Goal: Communication & Community: Answer question/provide support

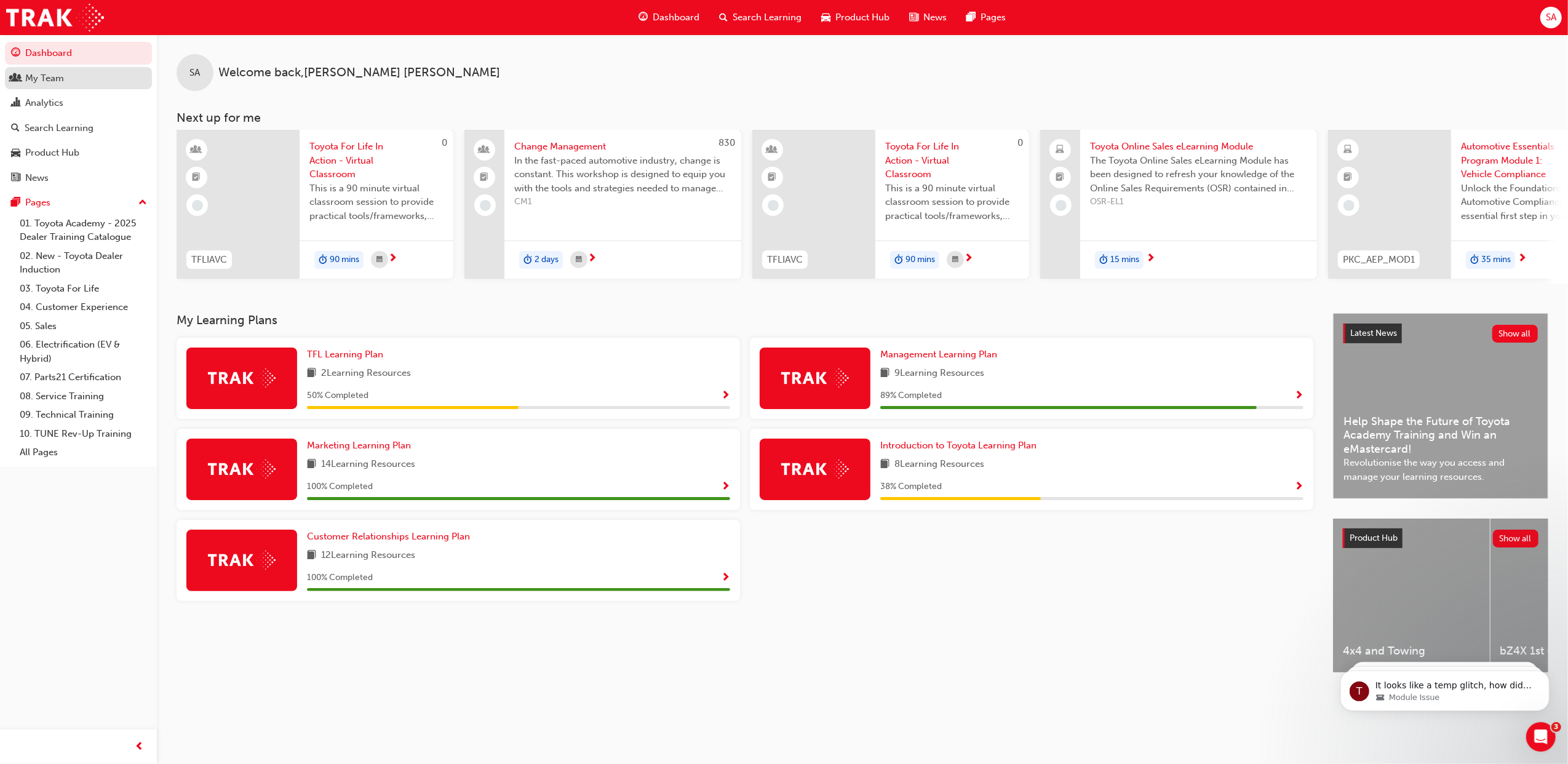
click at [47, 73] on div "My Team" at bounding box center [44, 78] width 39 height 14
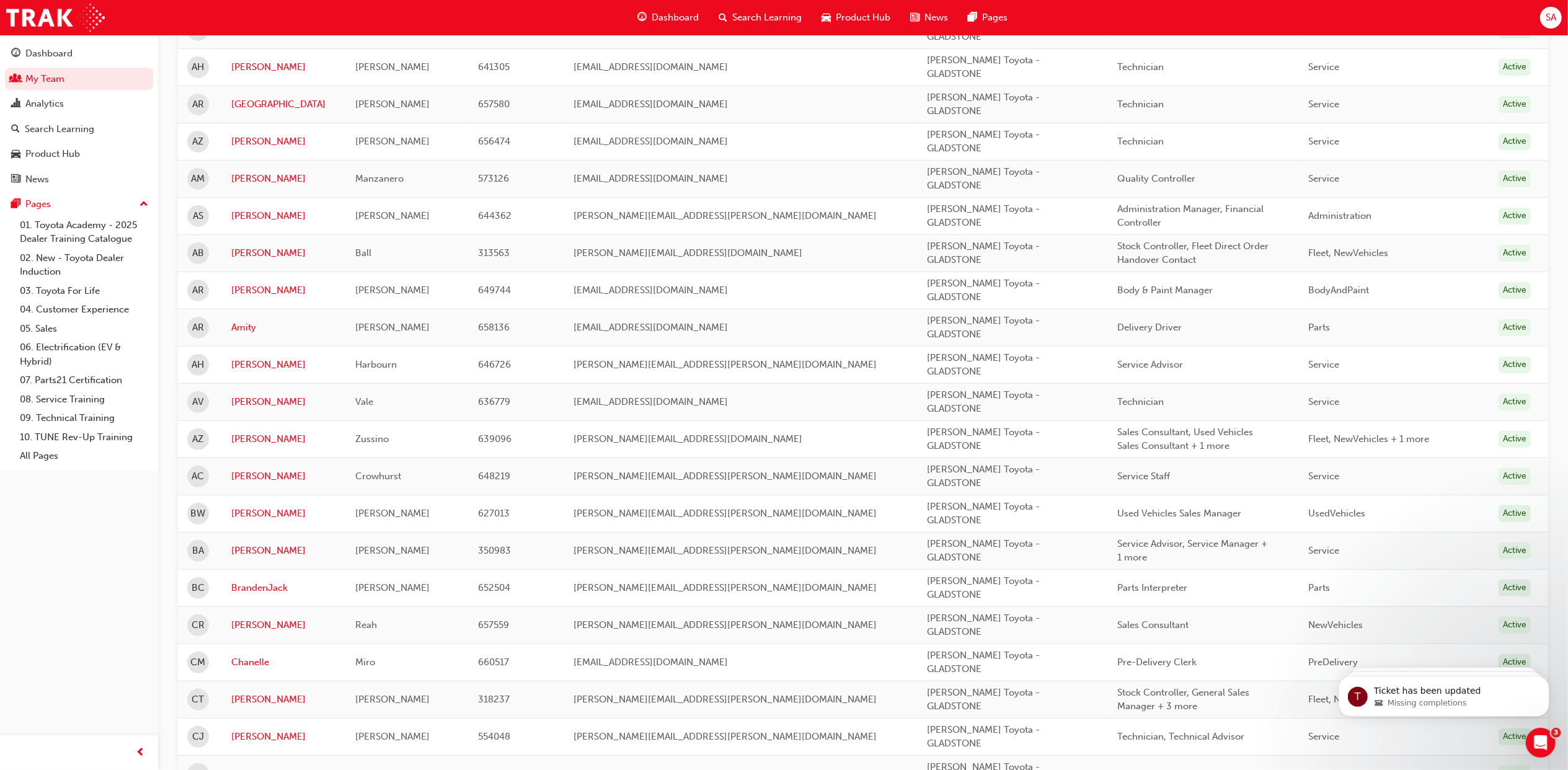
scroll to position [248, 0]
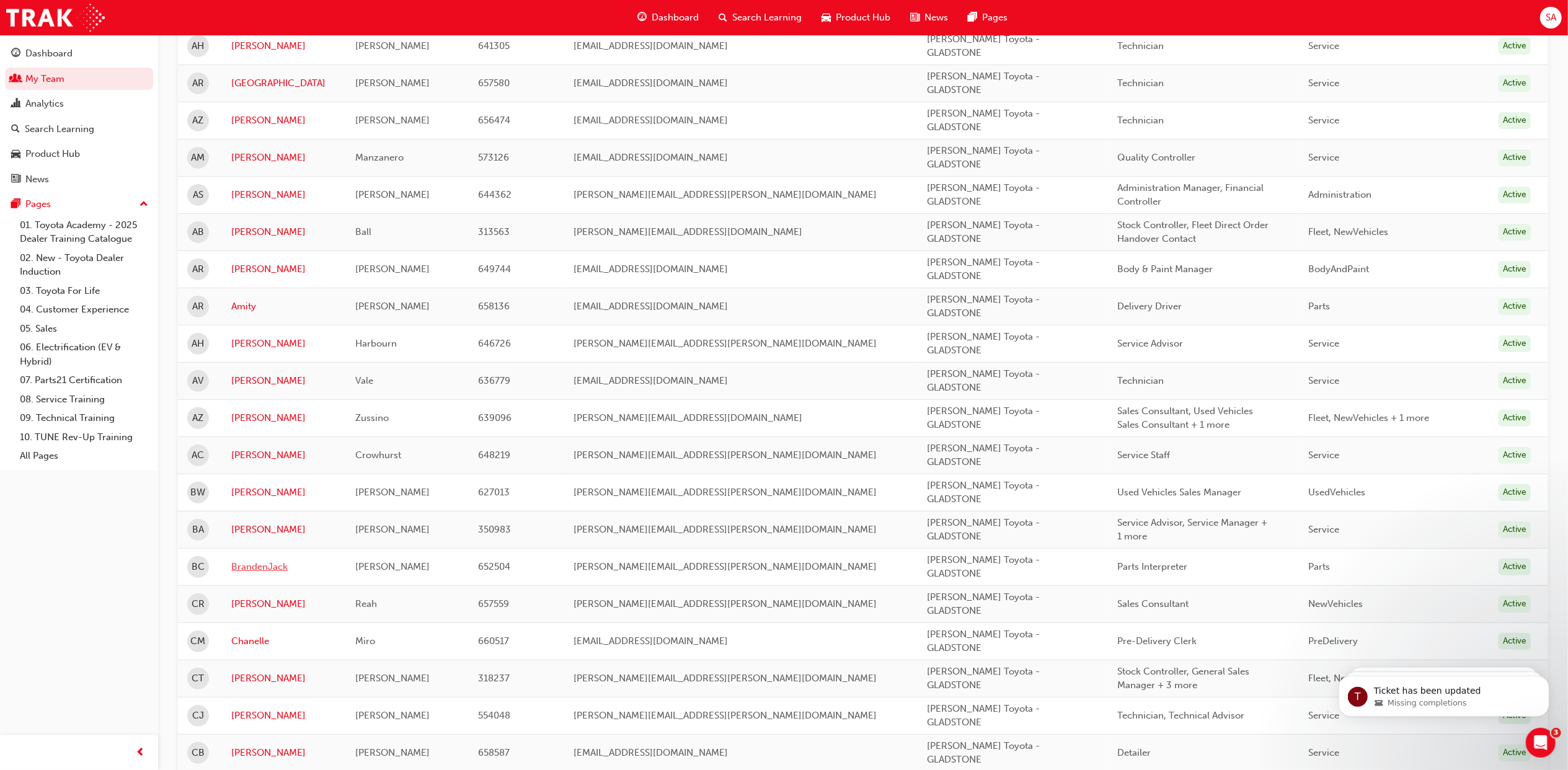
click at [256, 574] on link "BrandenJack" at bounding box center [284, 566] width 105 height 14
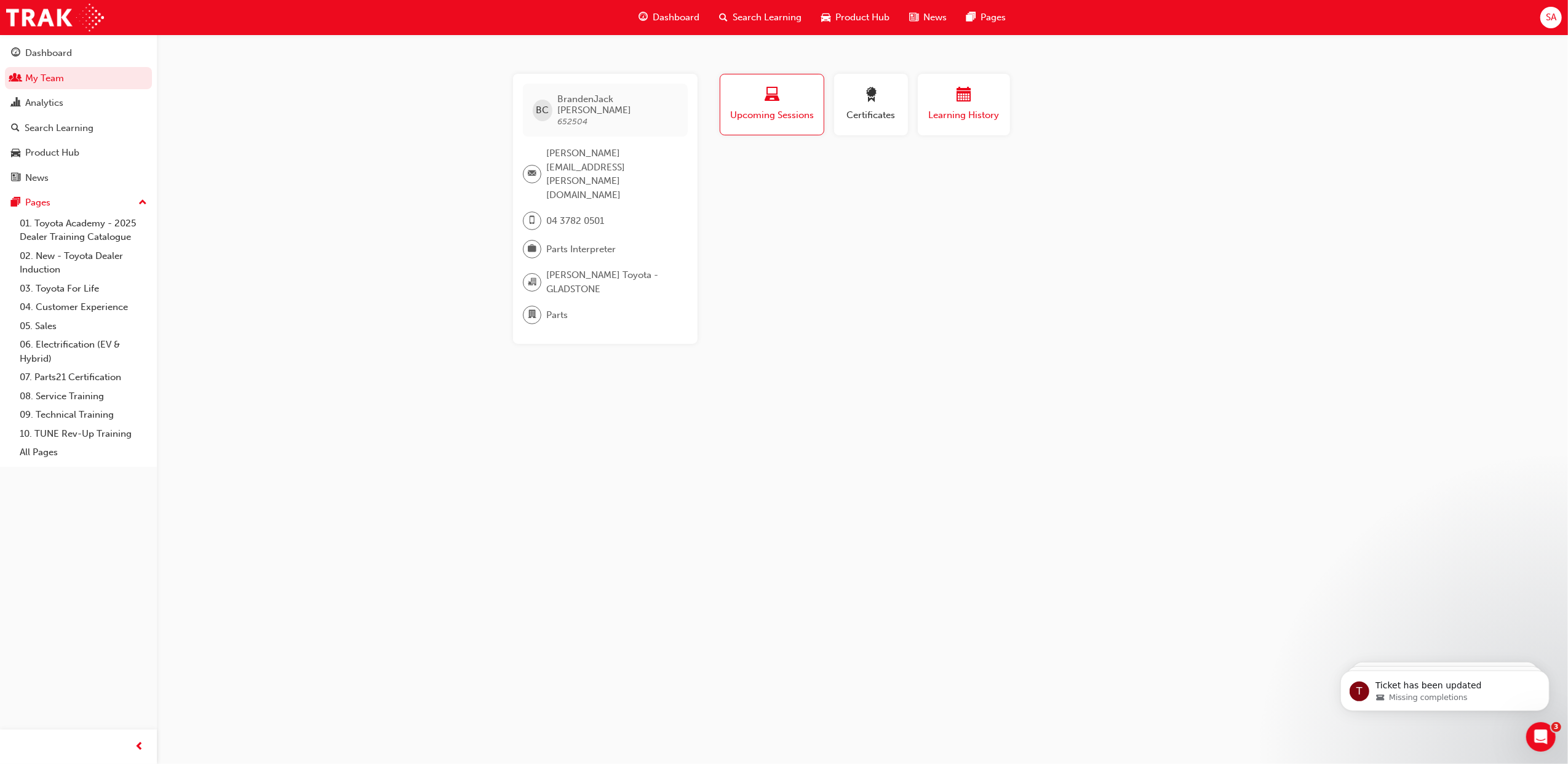
click at [985, 117] on span "Learning History" at bounding box center [963, 115] width 74 height 14
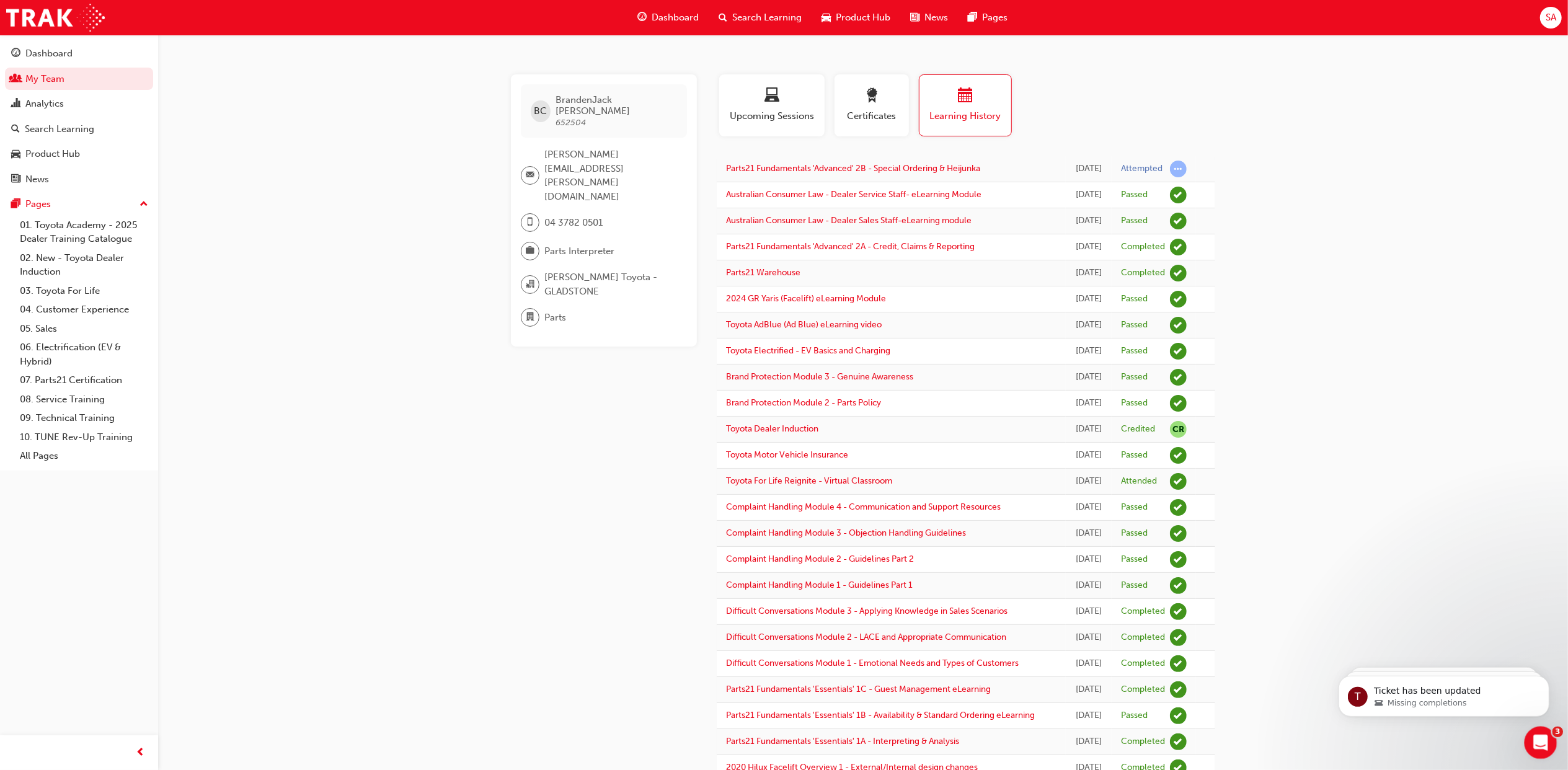
click at [1541, 744] on icon "Open Intercom Messenger" at bounding box center [1539, 741] width 21 height 21
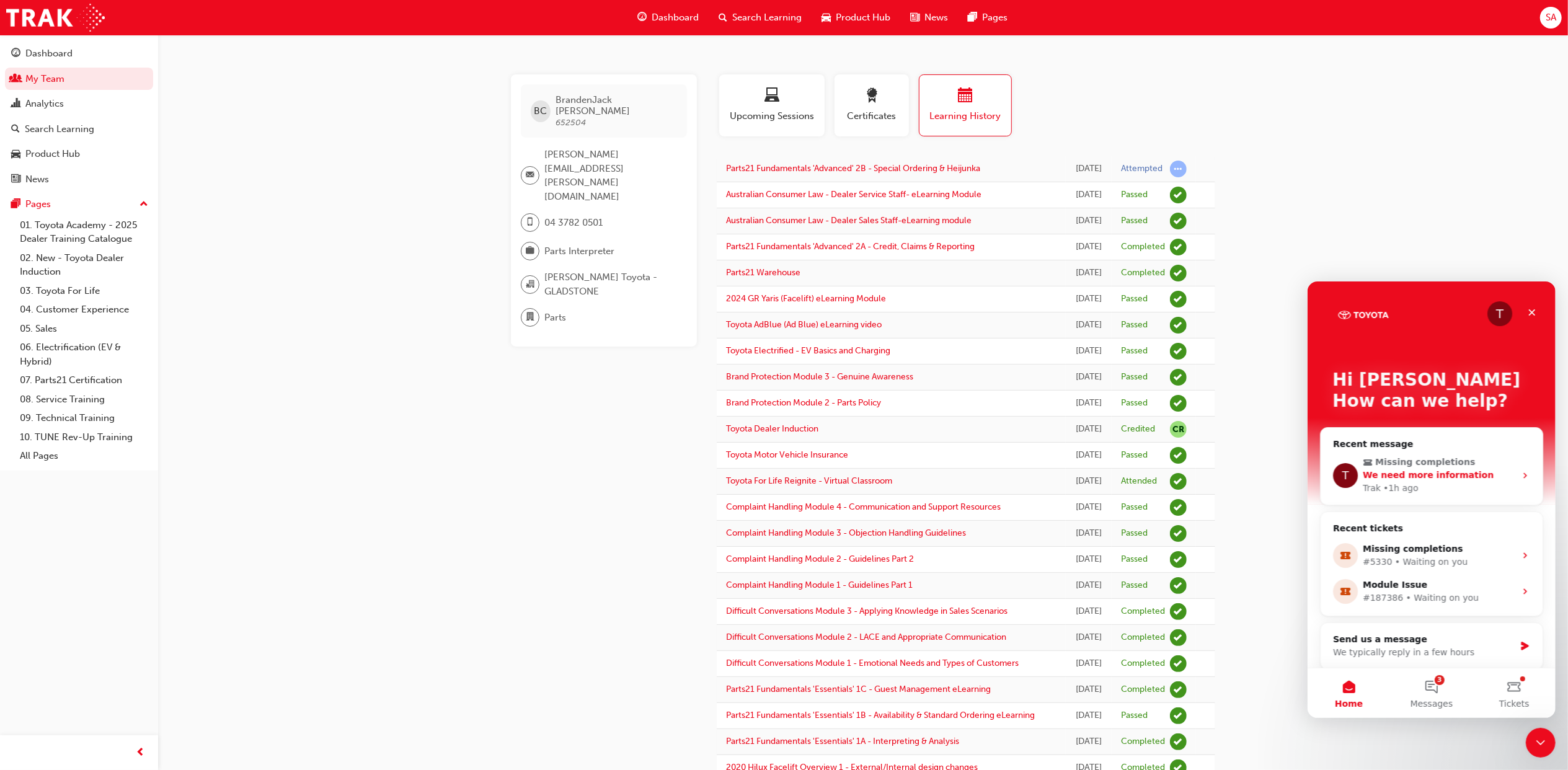
click at [1451, 486] on div "Trak • 1h ago" at bounding box center [1438, 488] width 153 height 13
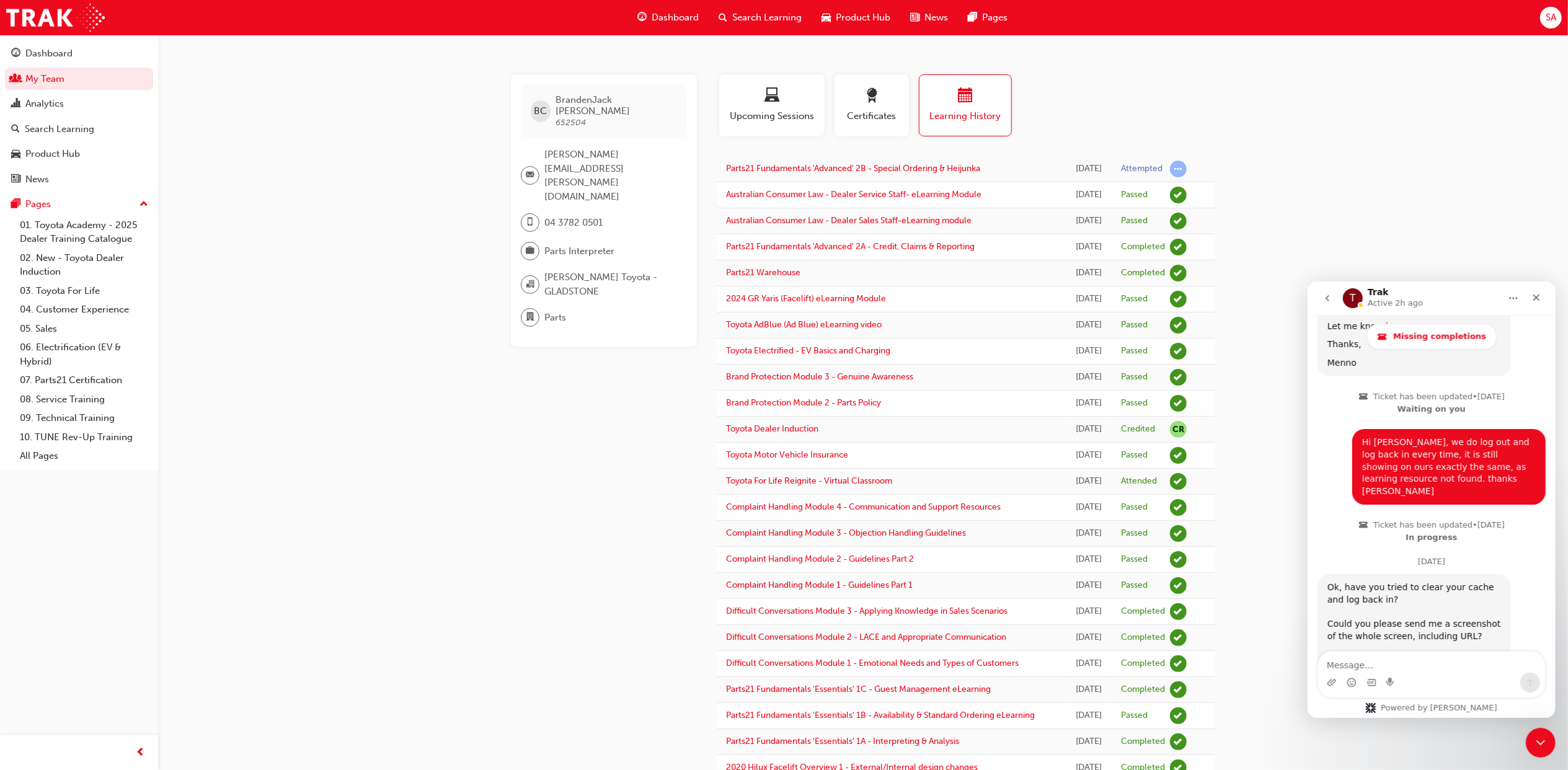
scroll to position [1629, 0]
click at [1379, 661] on textarea "Message…" at bounding box center [1431, 662] width 227 height 21
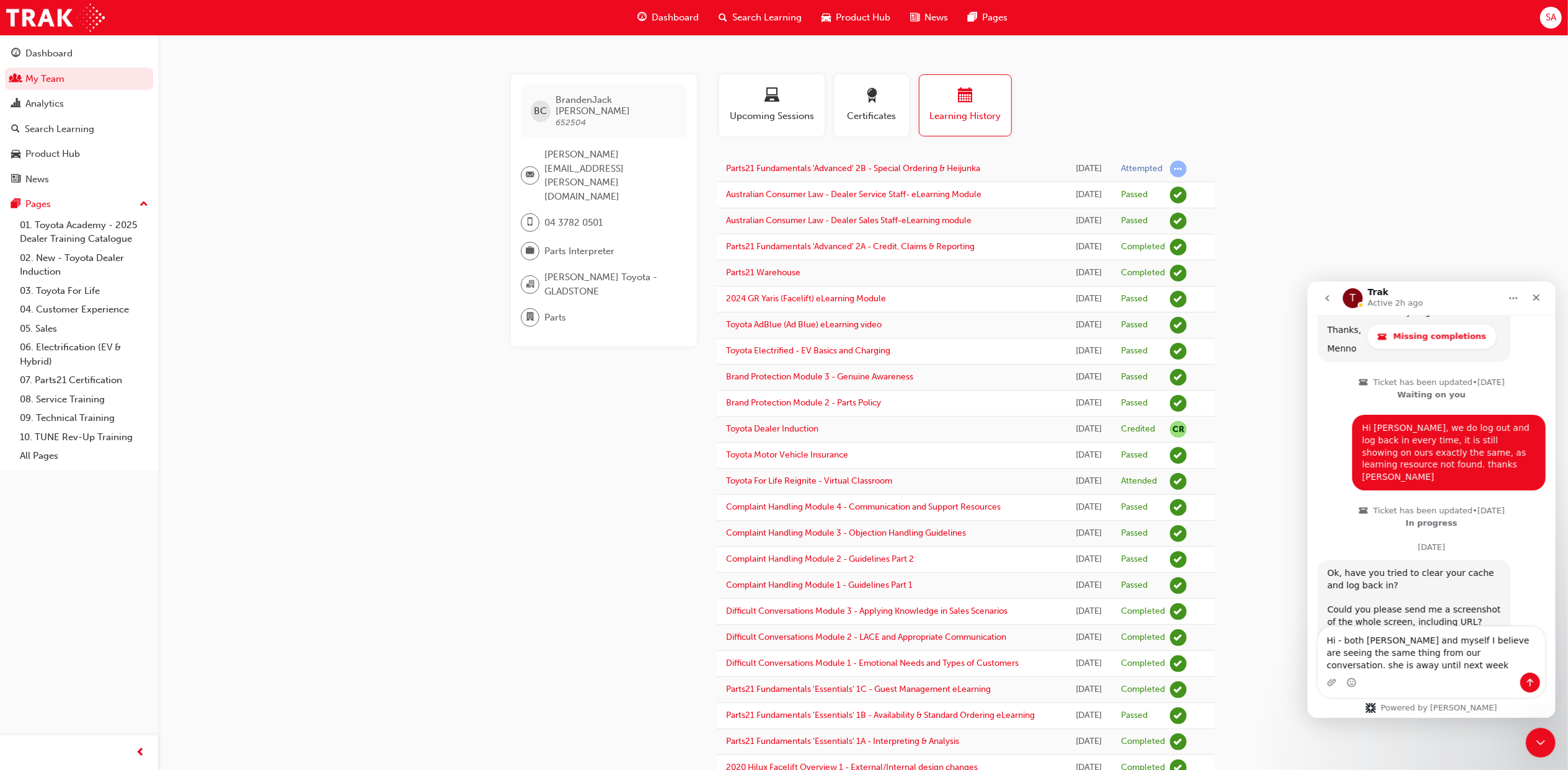
scroll to position [1655, 0]
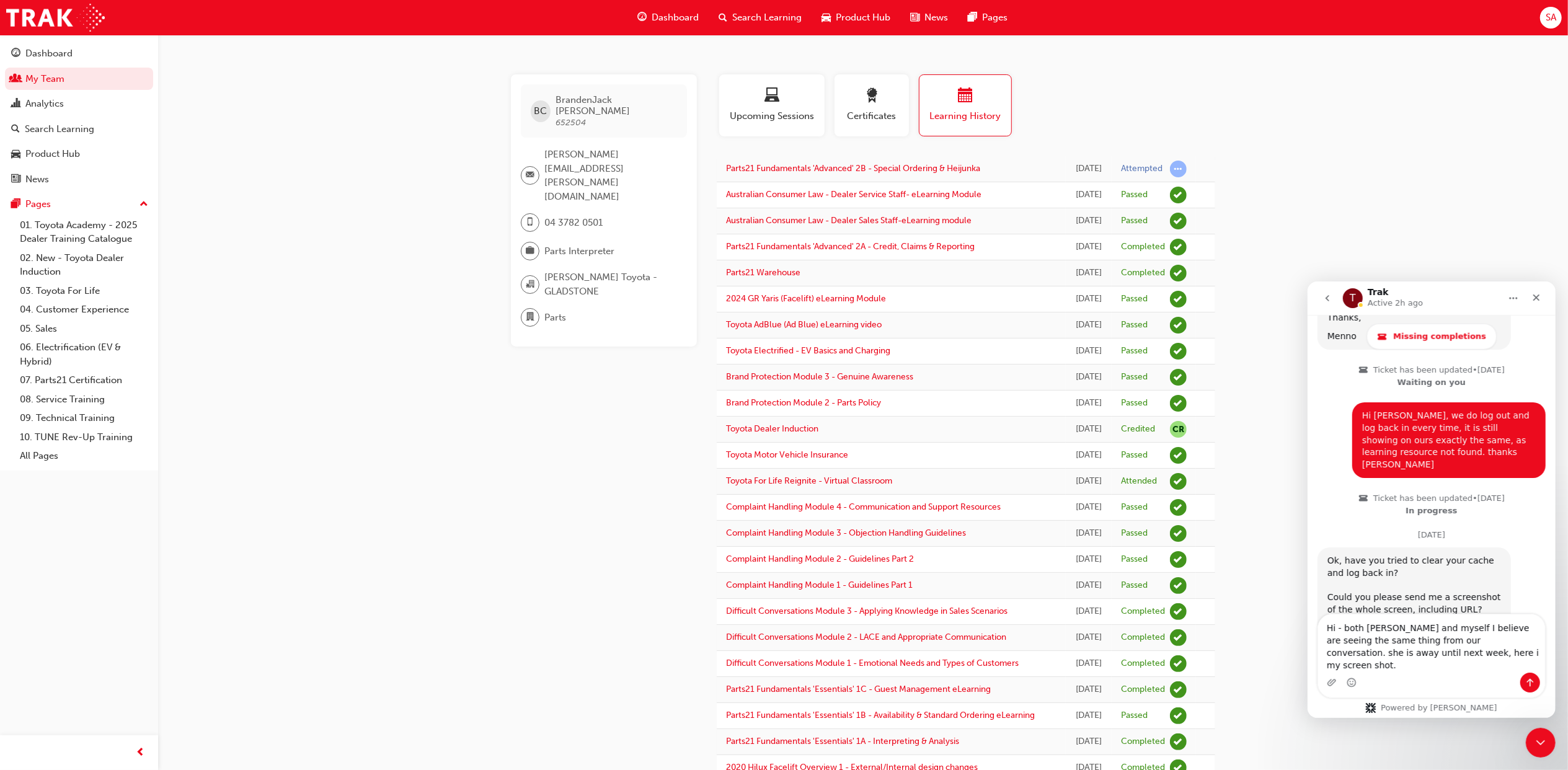
click at [1481, 663] on textarea "Hi - both [PERSON_NAME] and myself I believe are seeing the same thing from our…" at bounding box center [1431, 643] width 227 height 58
type textarea "Hi - both [PERSON_NAME] and myself I believe are seeing the same thing from our…"
click at [46, 73] on link "My Team" at bounding box center [79, 79] width 148 height 23
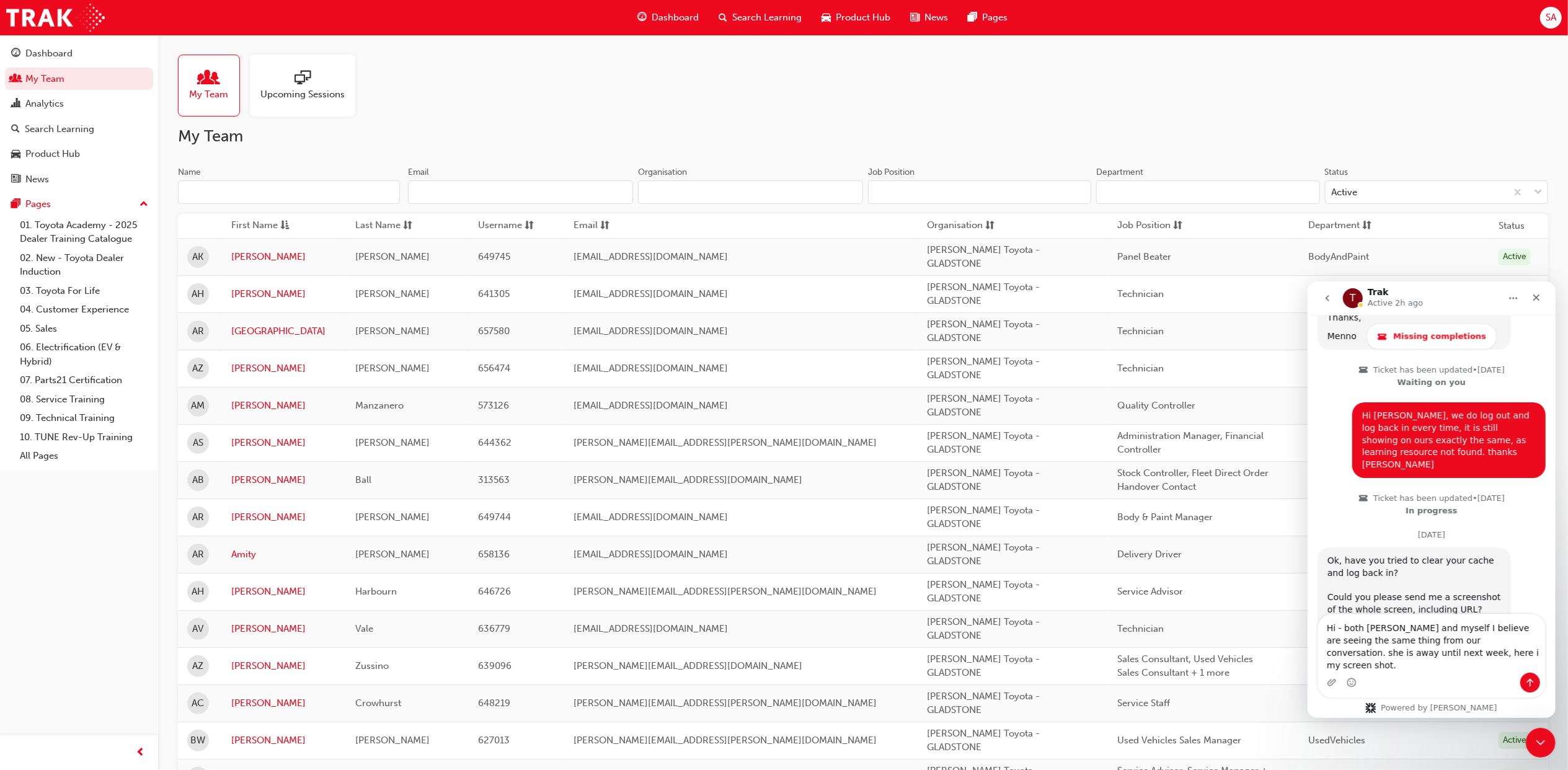
scroll to position [496, 0]
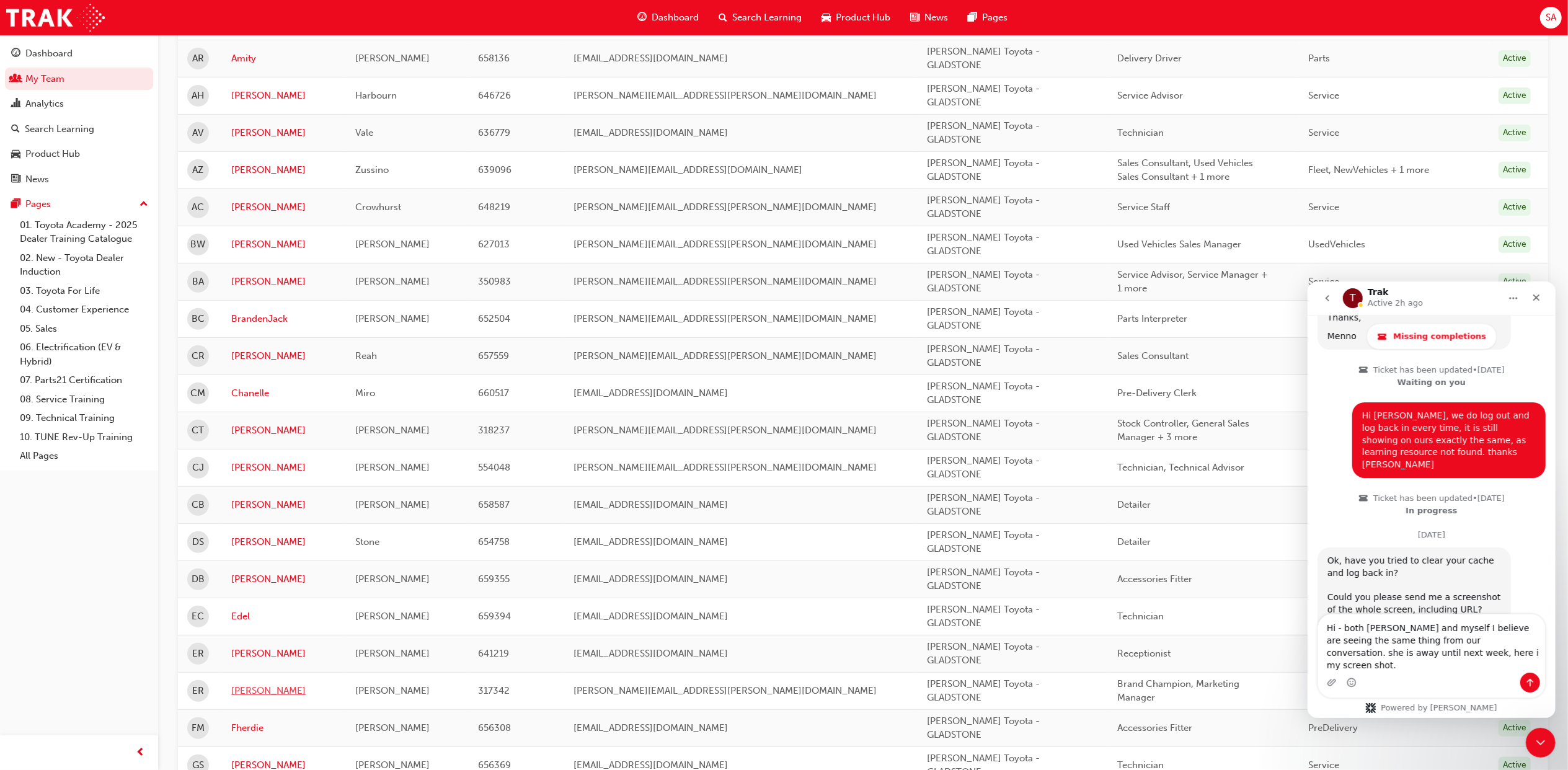
click at [250, 697] on link "[PERSON_NAME]" at bounding box center [284, 691] width 105 height 14
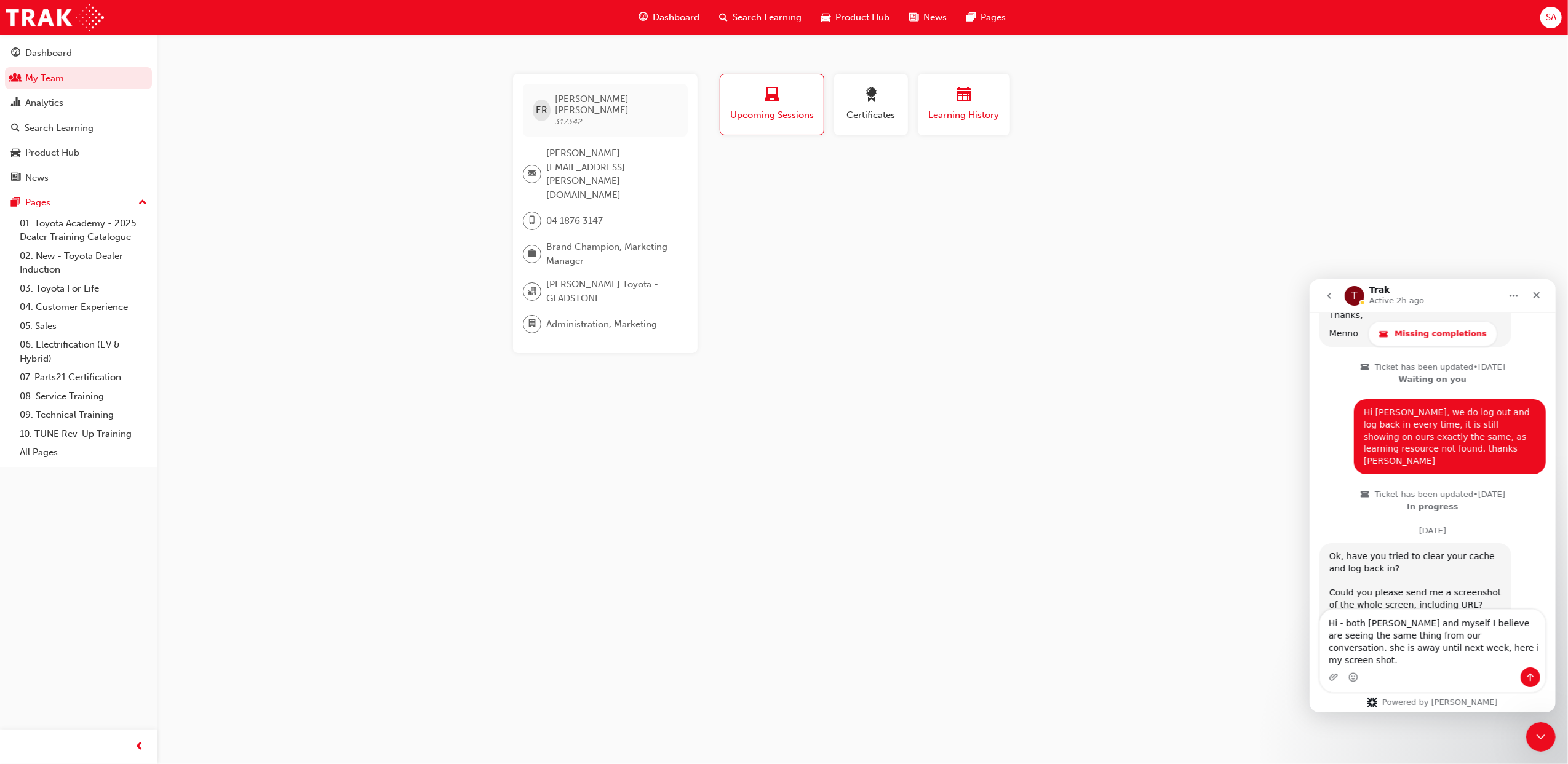
click at [958, 87] on span "calendar-icon" at bounding box center [964, 95] width 15 height 17
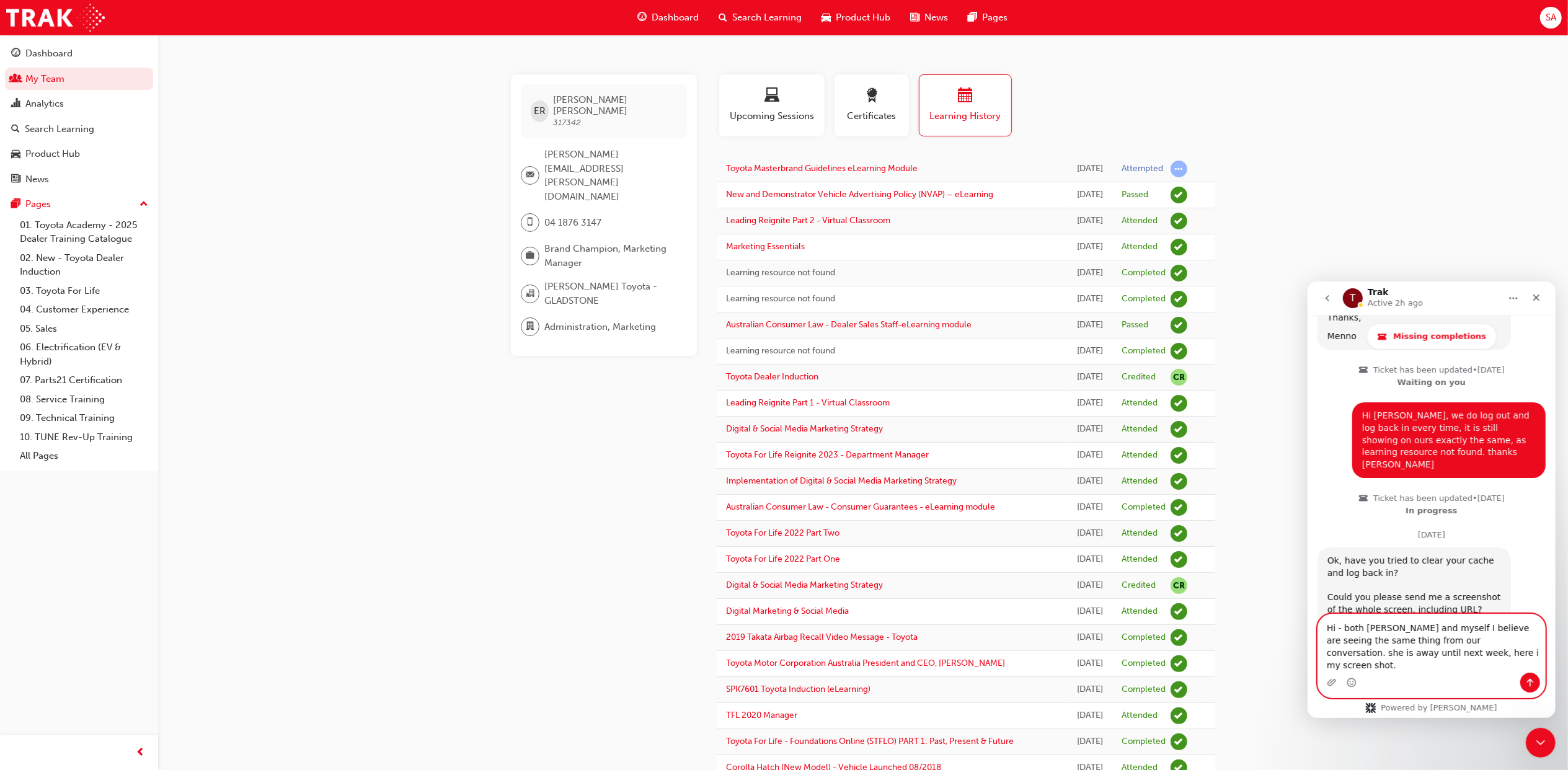
click at [1479, 669] on textarea "Hi - both [PERSON_NAME] and myself I believe are seeing the same thing from our…" at bounding box center [1431, 643] width 227 height 58
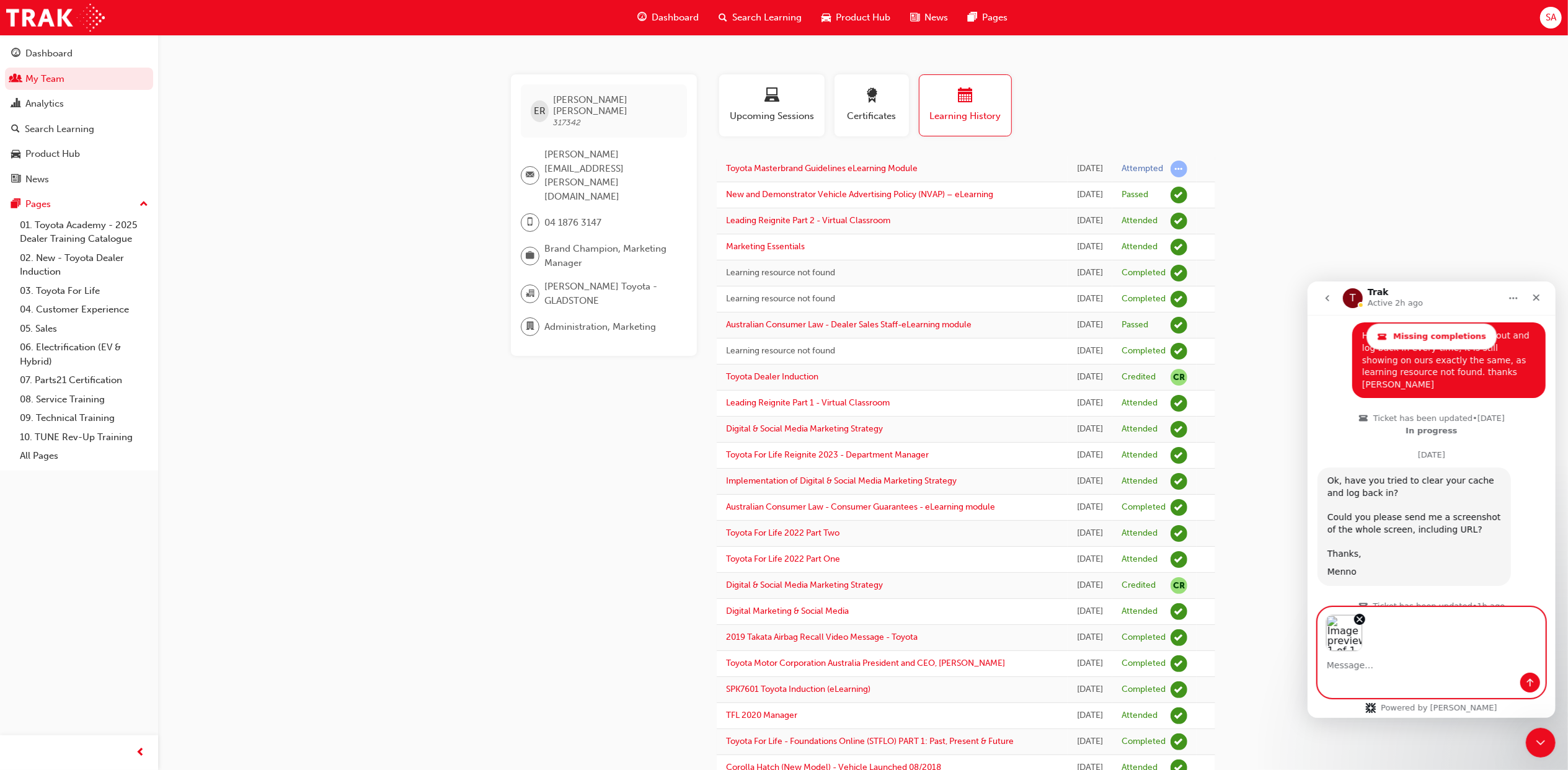
scroll to position [1778, 0]
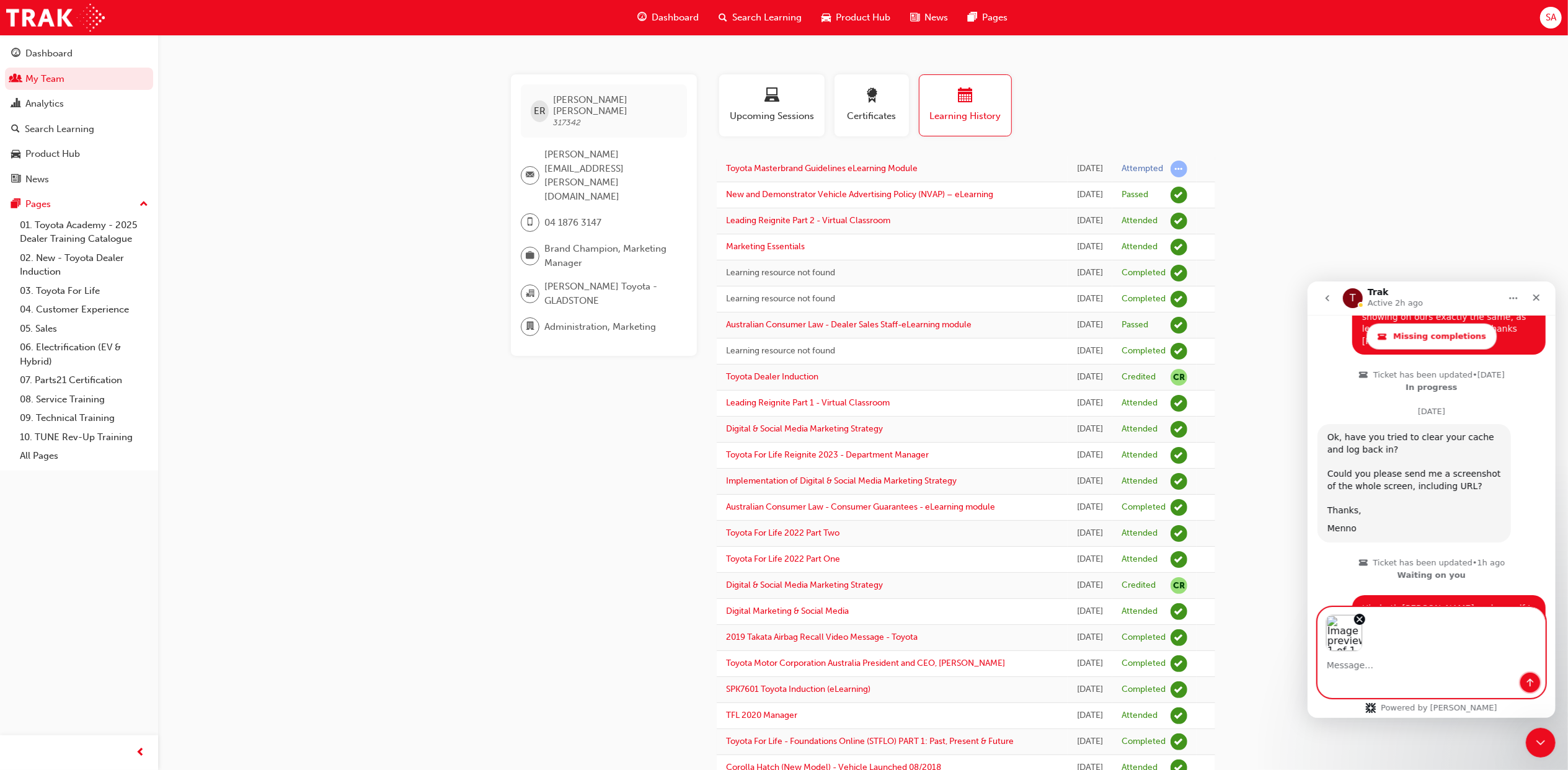
click at [1521, 677] on button "Send a message…" at bounding box center [1529, 682] width 20 height 20
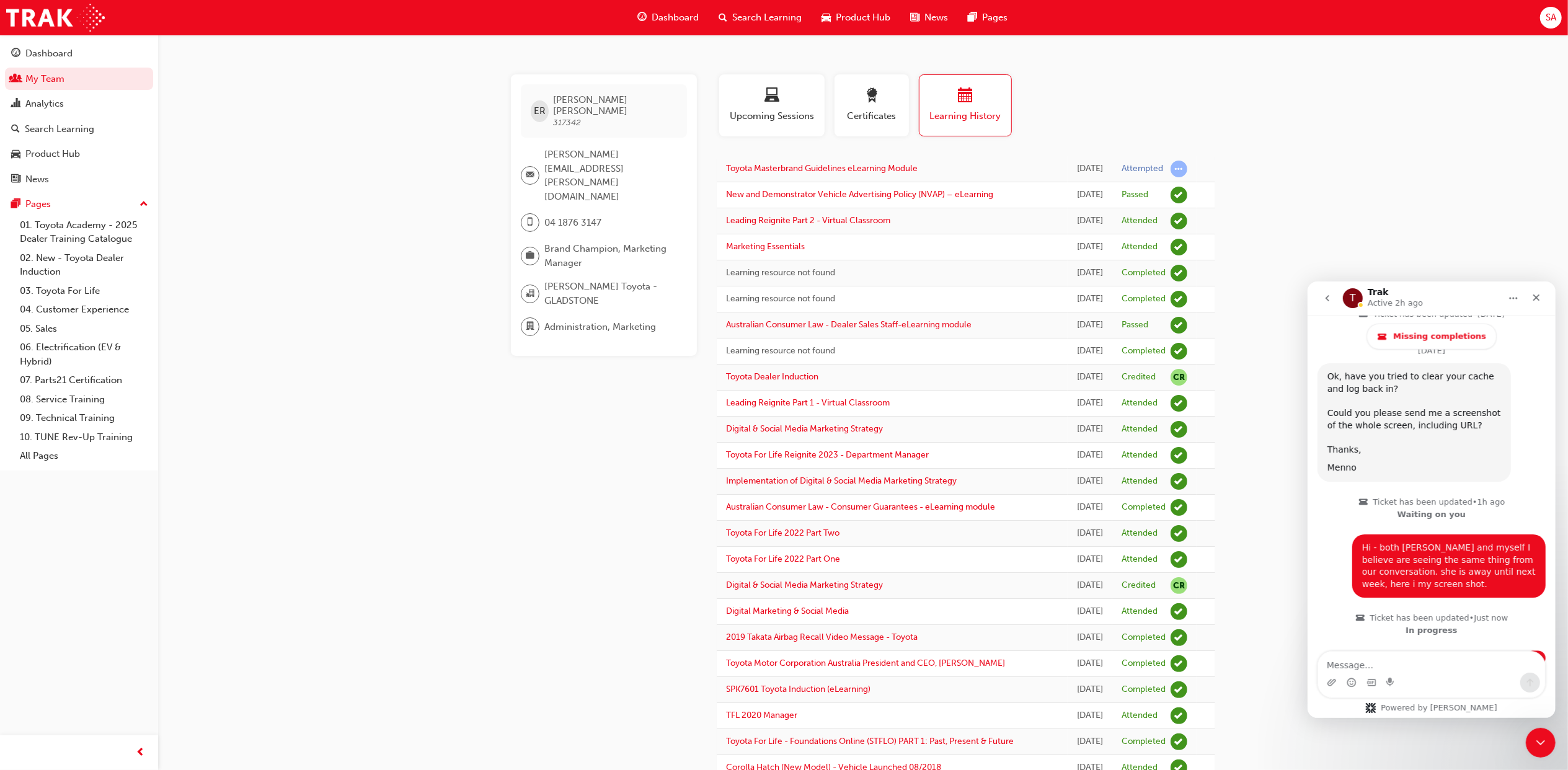
scroll to position [1848, 0]
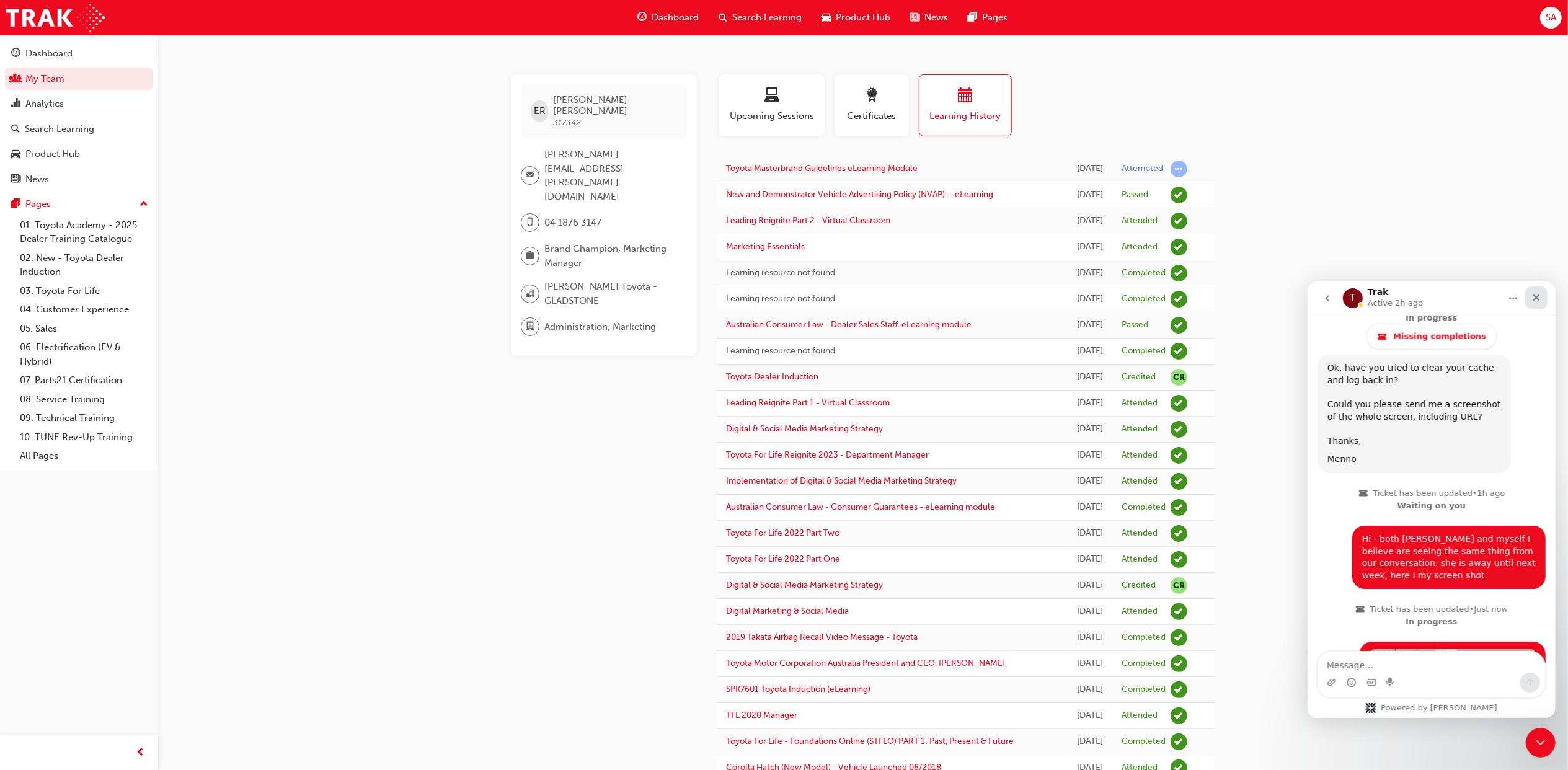
click at [1543, 293] on div "Close" at bounding box center [1535, 296] width 22 height 22
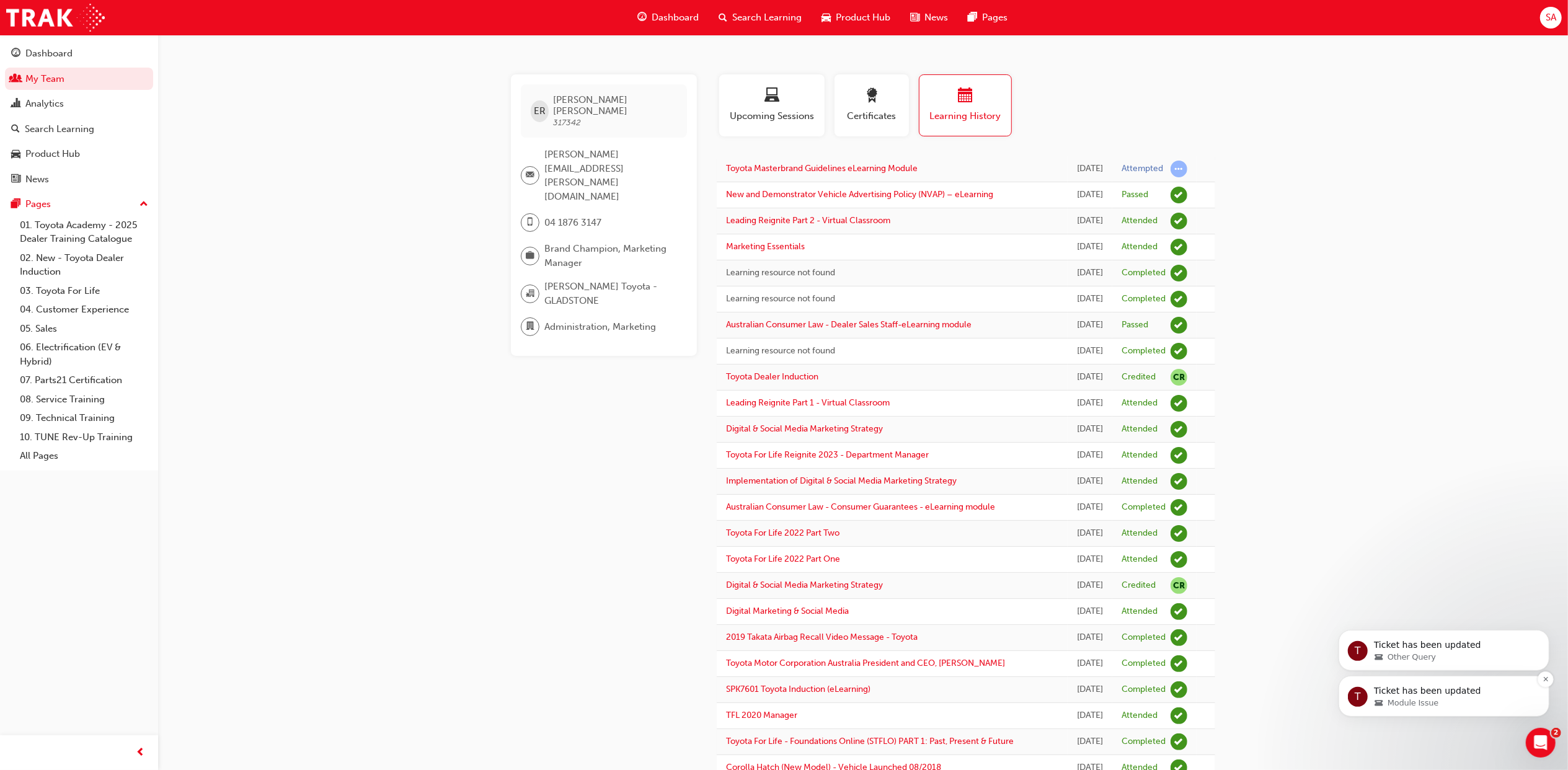
click at [1471, 701] on div "Module Issue" at bounding box center [1453, 702] width 160 height 11
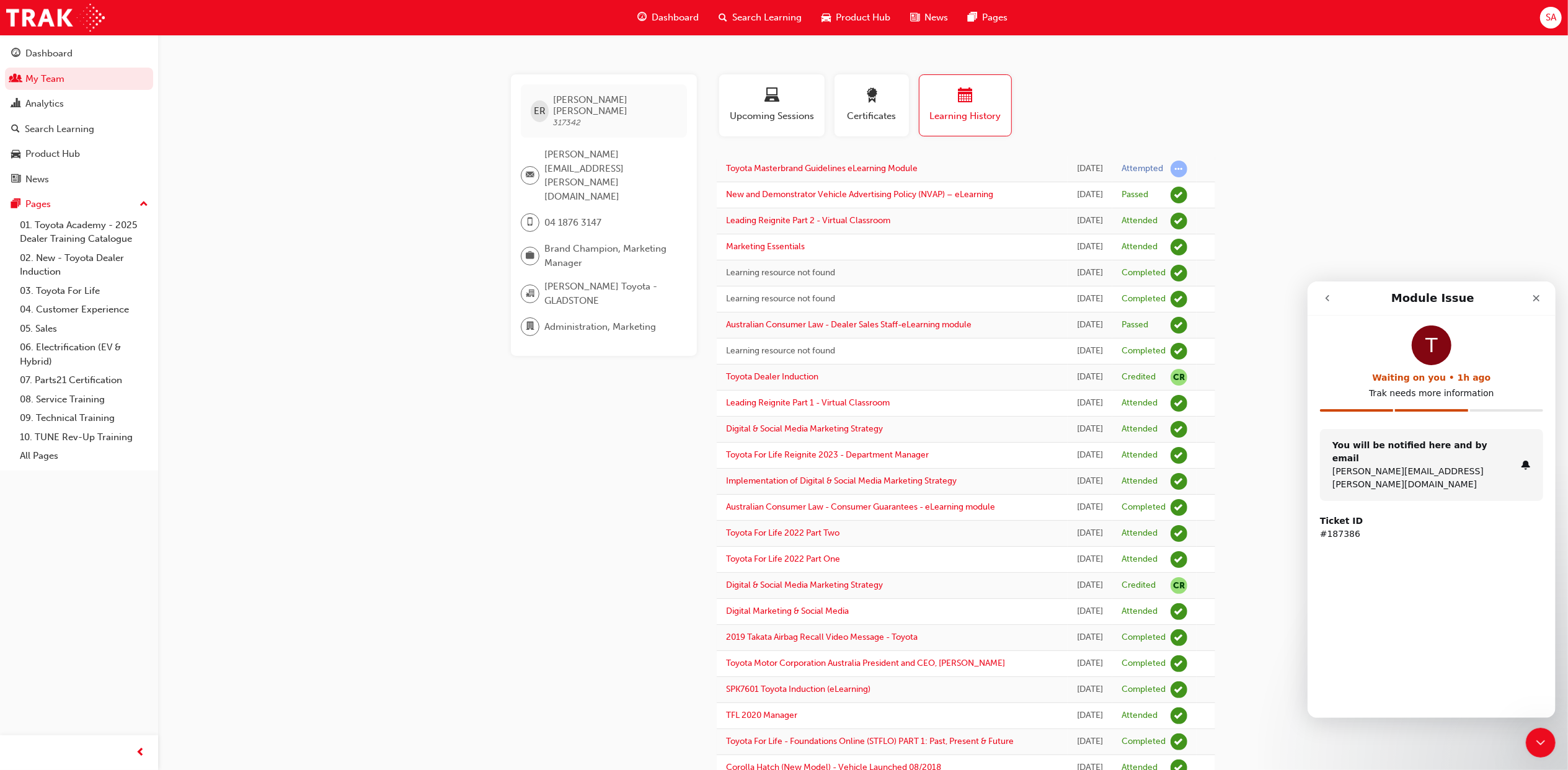
click at [1399, 450] on div "You will be notified here and by email [PERSON_NAME][EMAIL_ADDRESS][PERSON_NAME…" at bounding box center [1423, 464] width 183 height 52
click at [1551, 733] on div "Close Intercom Messenger" at bounding box center [1539, 741] width 30 height 30
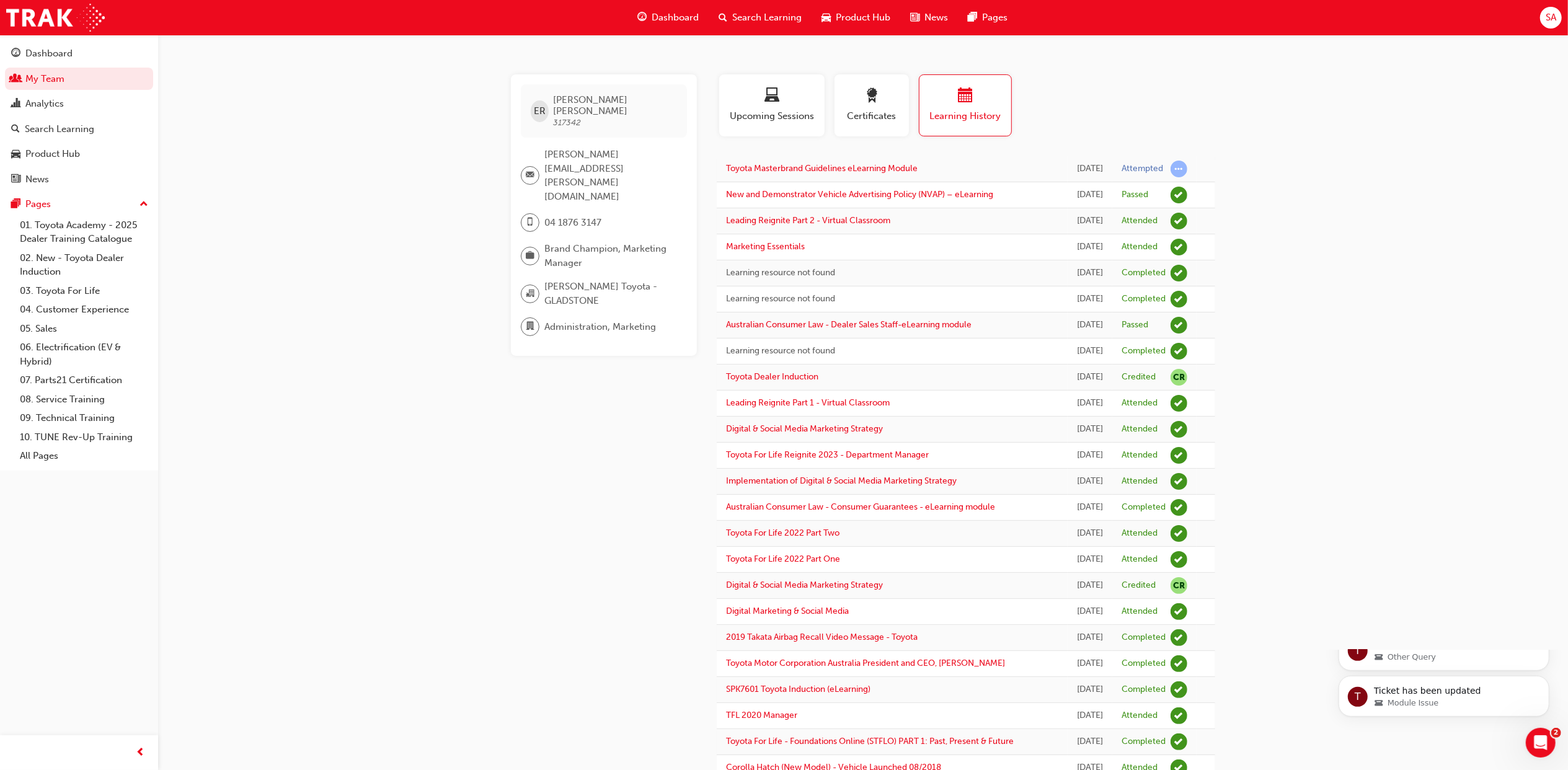
scroll to position [0, 0]
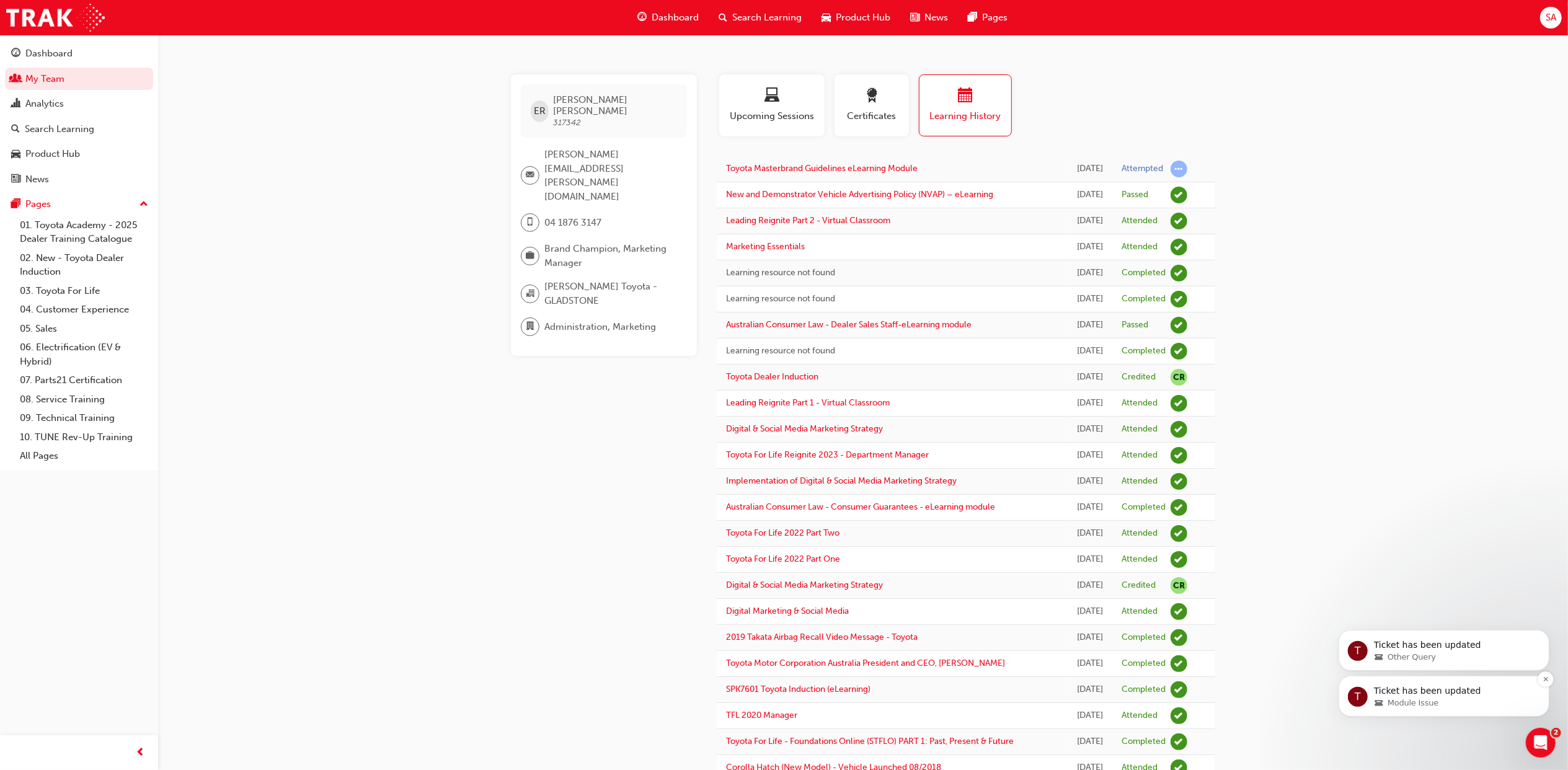
click at [1431, 689] on p "Ticket has been updated" at bounding box center [1453, 691] width 160 height 13
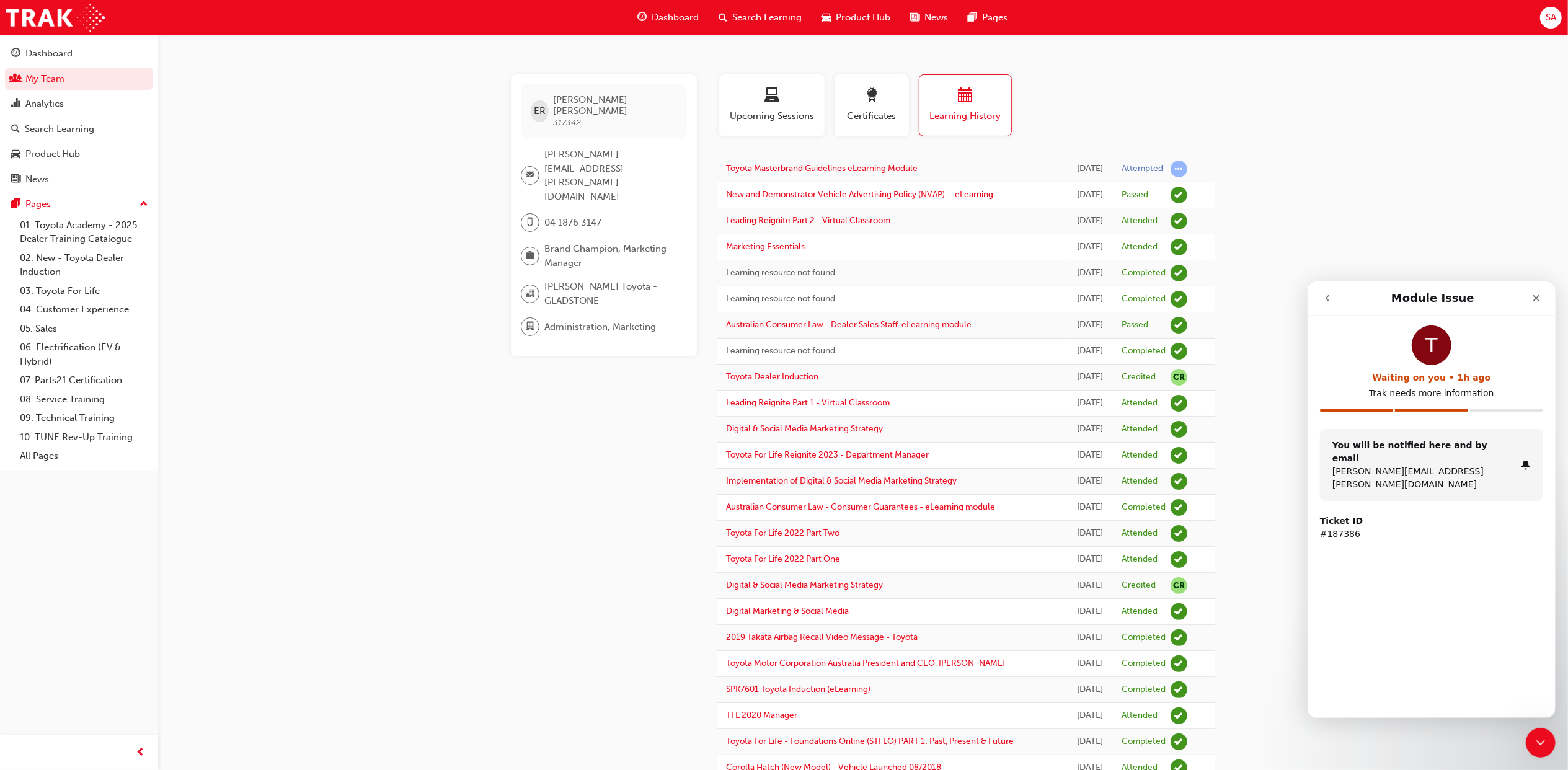
click at [1332, 300] on button "go back" at bounding box center [1326, 297] width 23 height 23
click at [1332, 299] on button "go back" at bounding box center [1326, 297] width 23 height 23
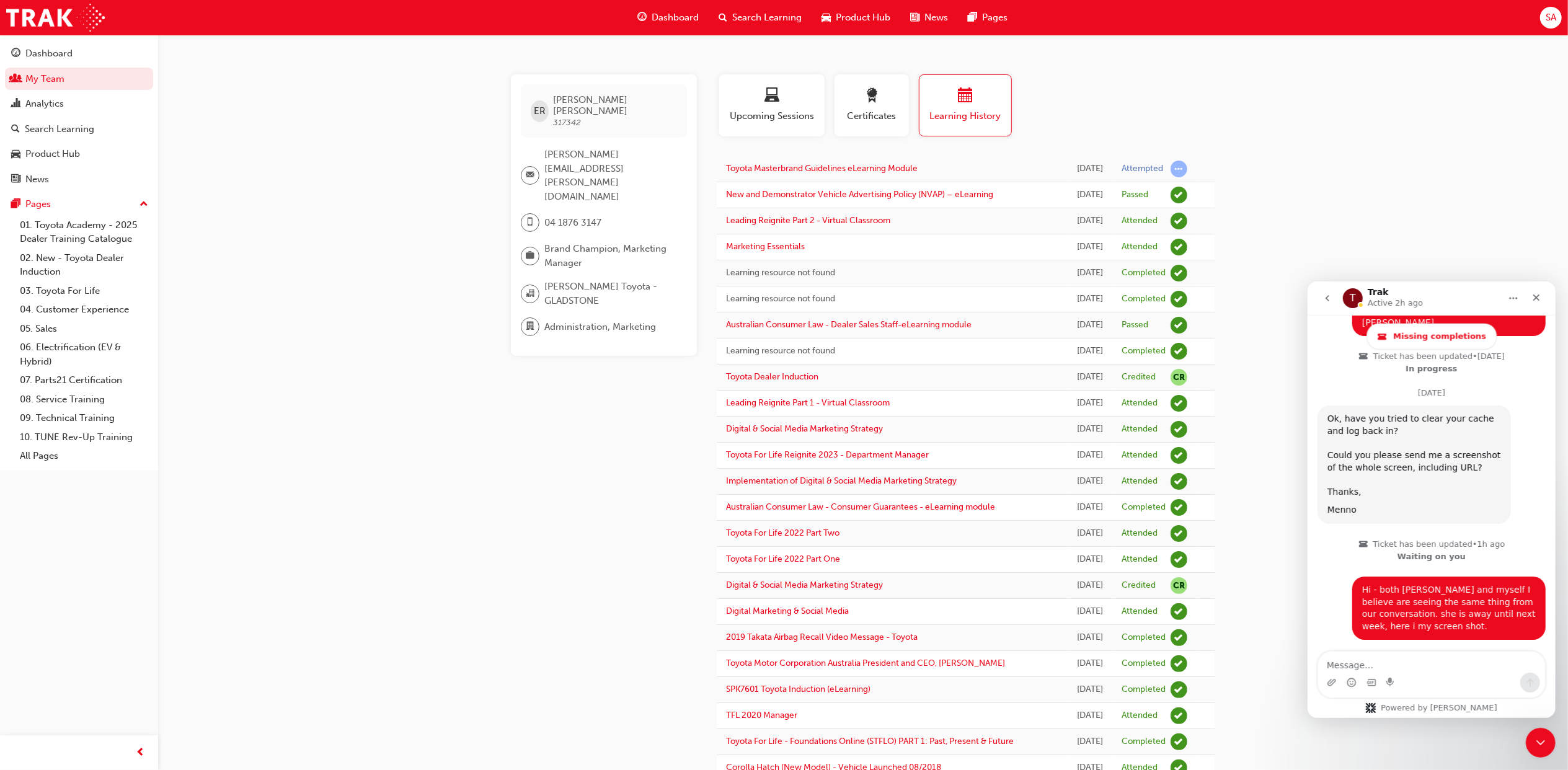
scroll to position [1848, 0]
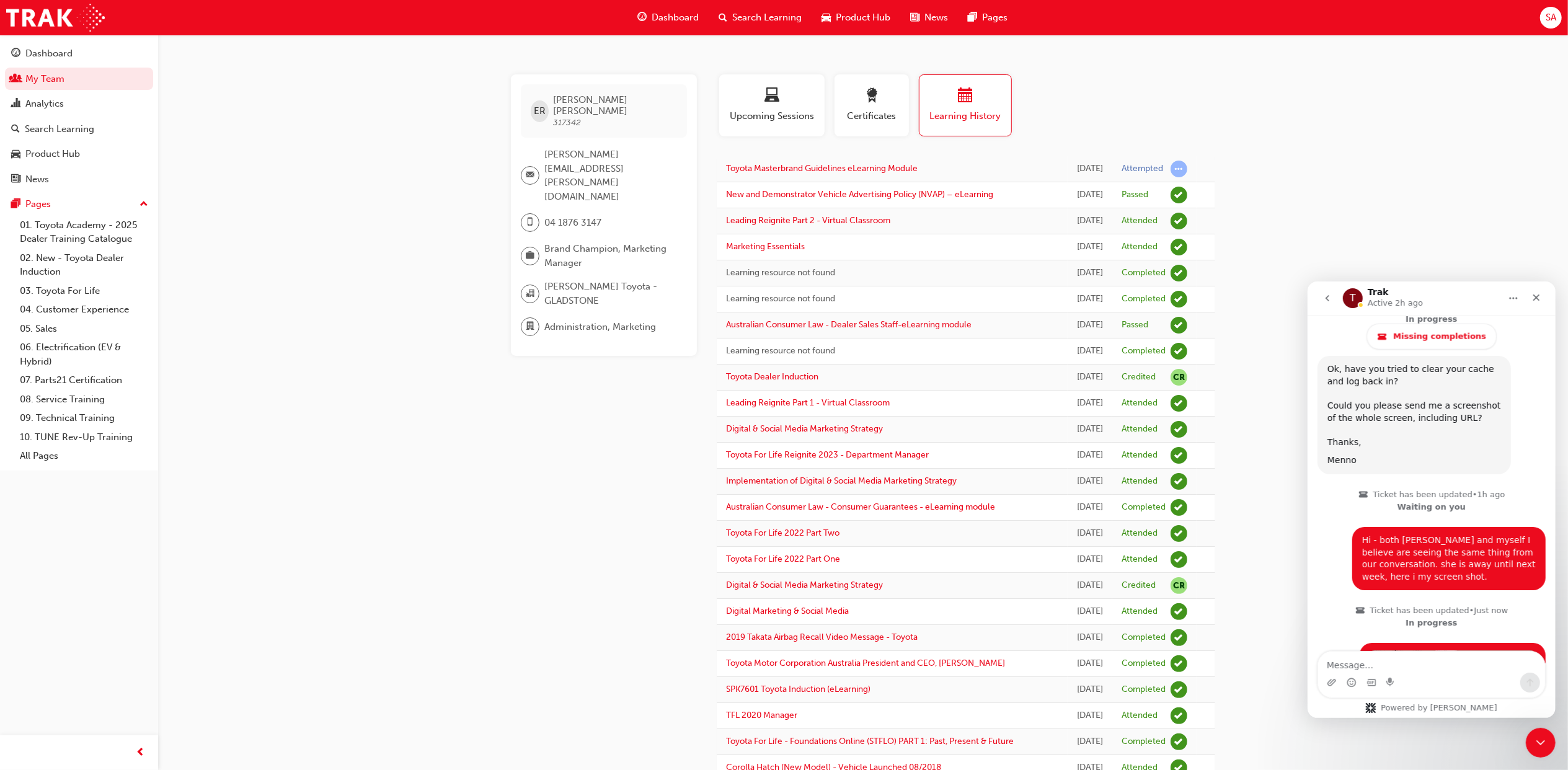
click at [1332, 296] on button "go back" at bounding box center [1326, 297] width 23 height 23
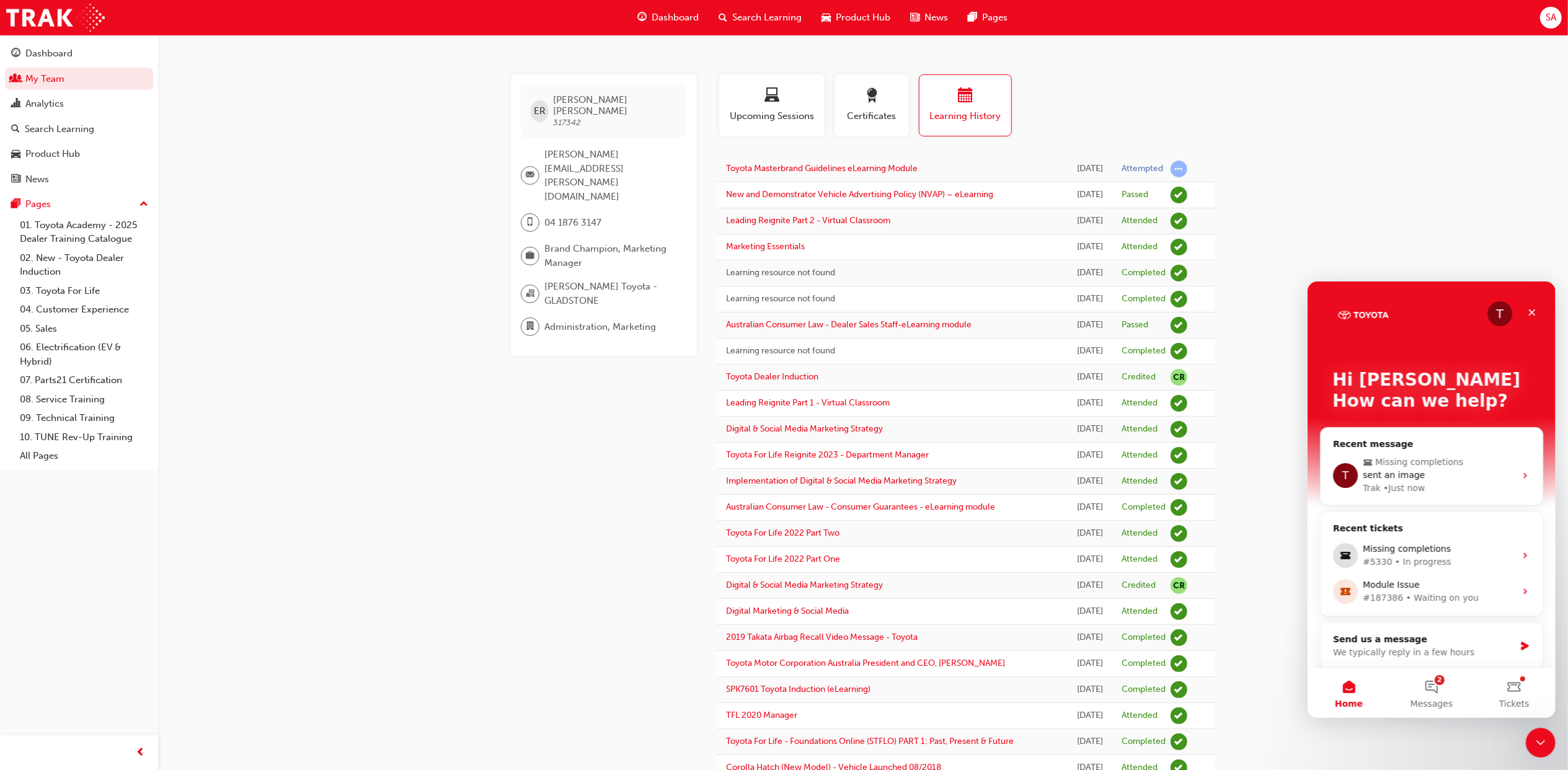
scroll to position [0, 0]
click at [1389, 592] on div "#187386 • Waiting on you" at bounding box center [1438, 597] width 153 height 13
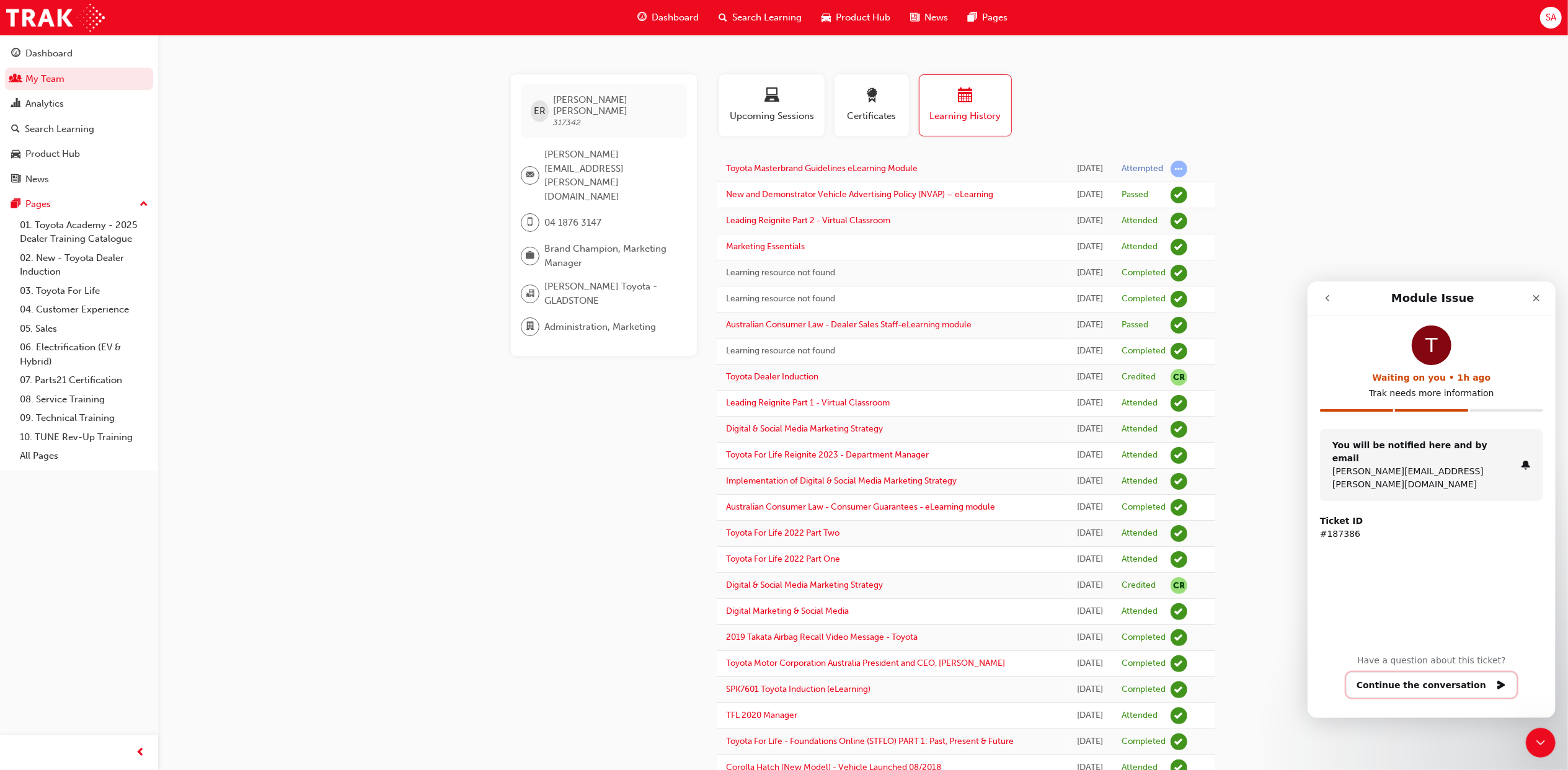
click at [1400, 681] on button "Continue the conversation" at bounding box center [1431, 684] width 171 height 26
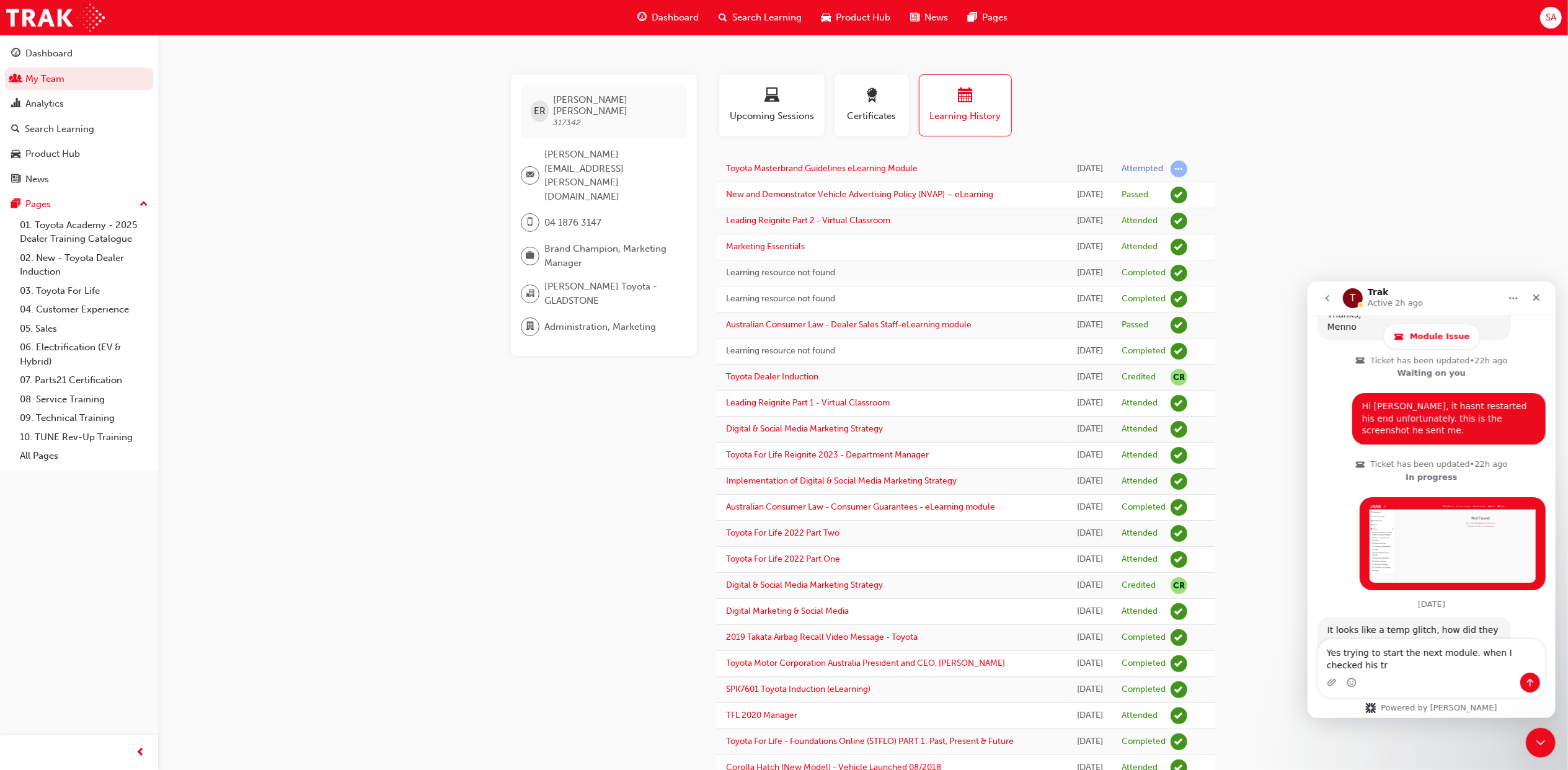
scroll to position [1068, 0]
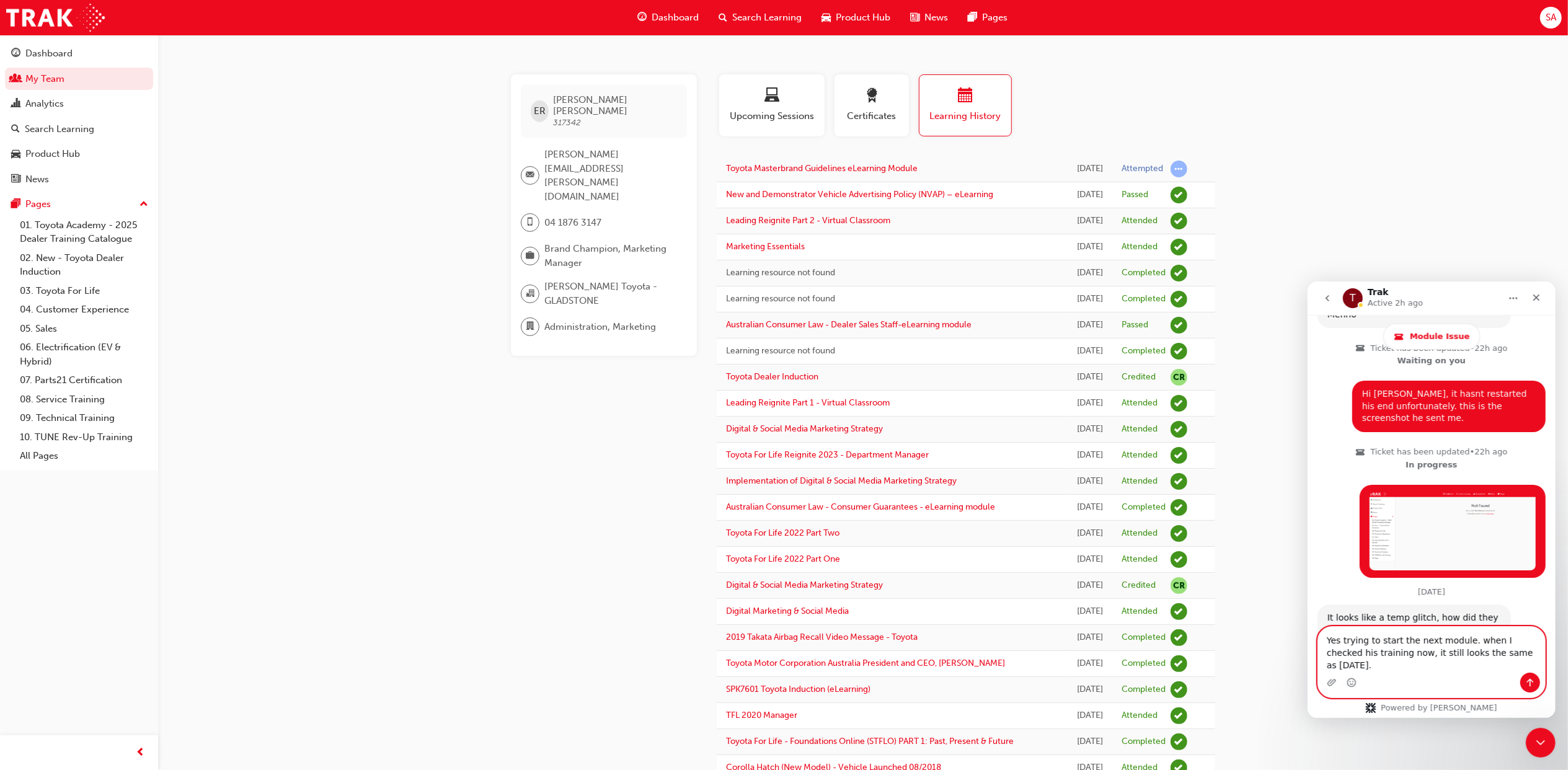
type textarea "Yes trying to start the next module. when I checked his training now, it still …"
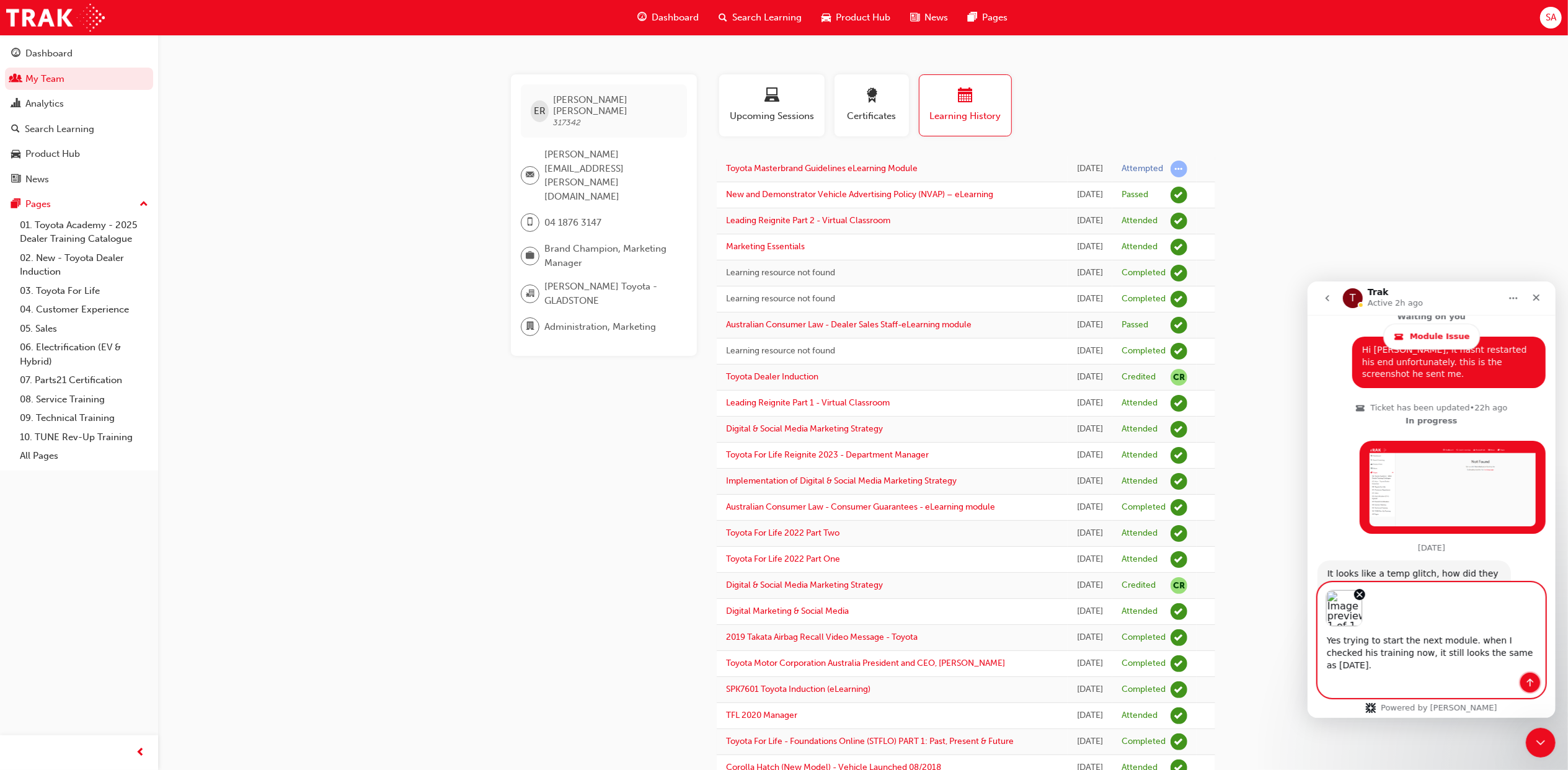
click at [1529, 677] on icon "Send a message…" at bounding box center [1529, 682] width 10 height 10
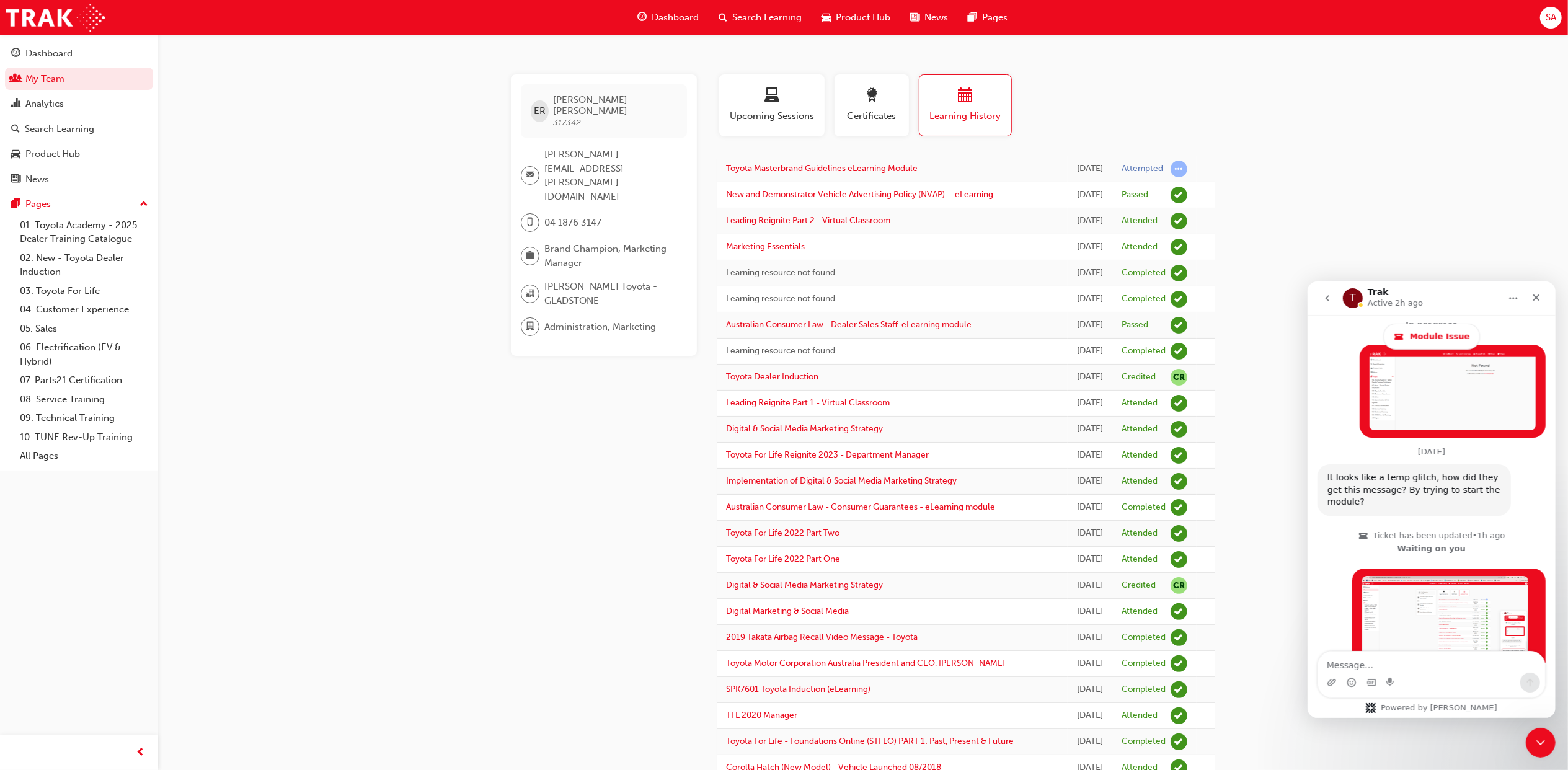
scroll to position [1250, 0]
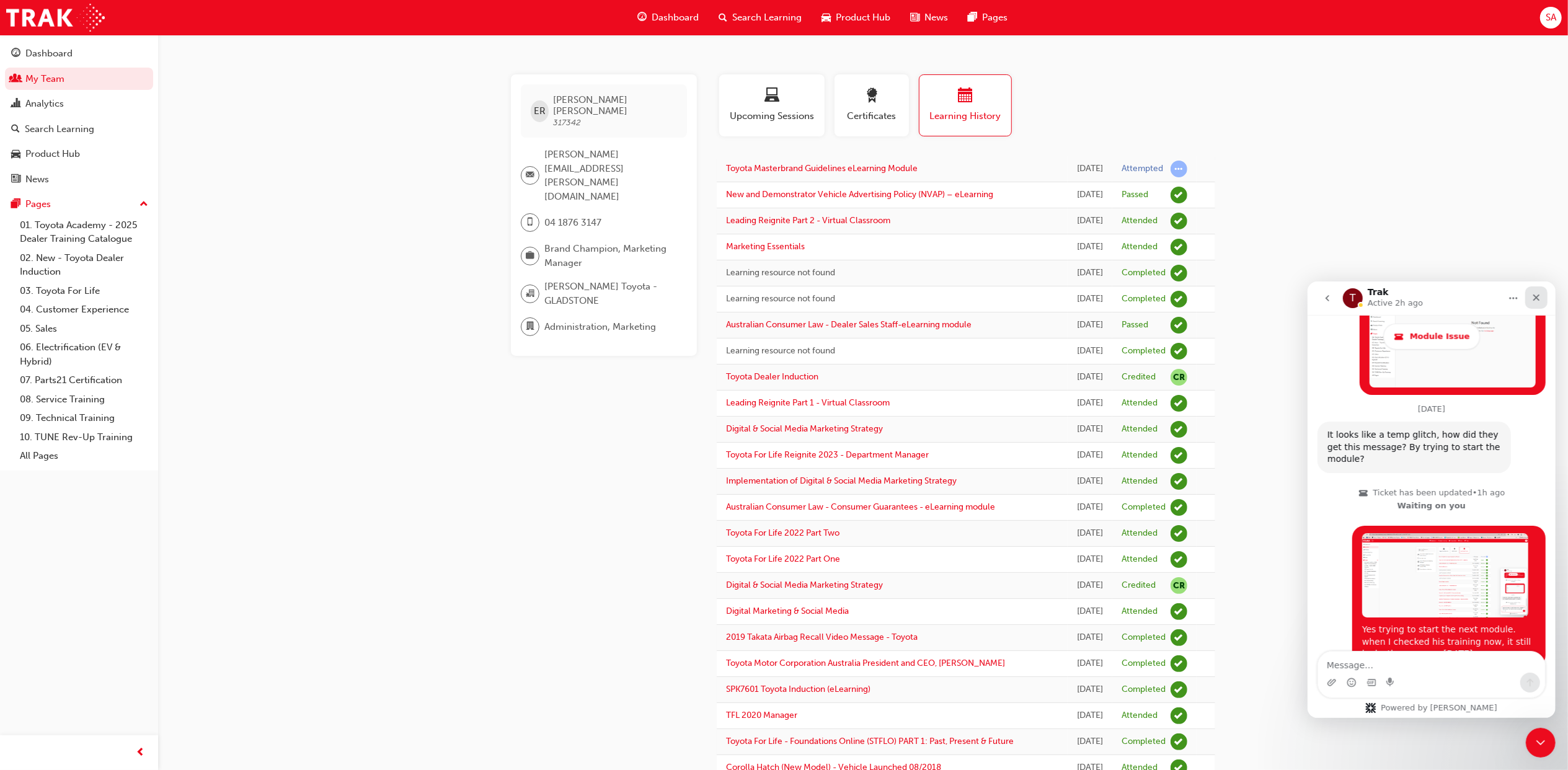
click at [1533, 297] on icon "Close" at bounding box center [1535, 297] width 10 height 10
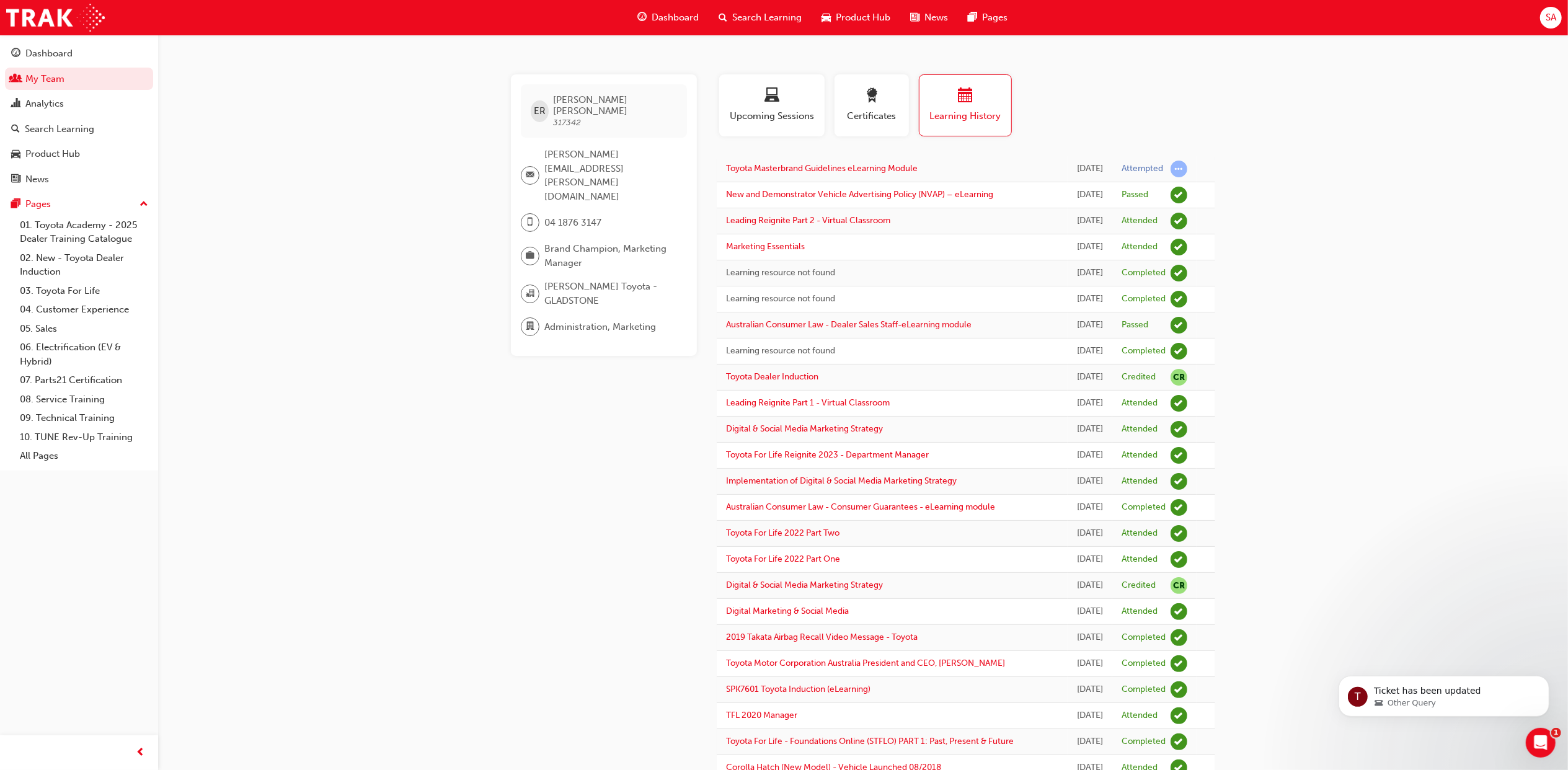
scroll to position [0, 0]
click at [1534, 747] on icon "Open Intercom Messenger" at bounding box center [1539, 741] width 21 height 21
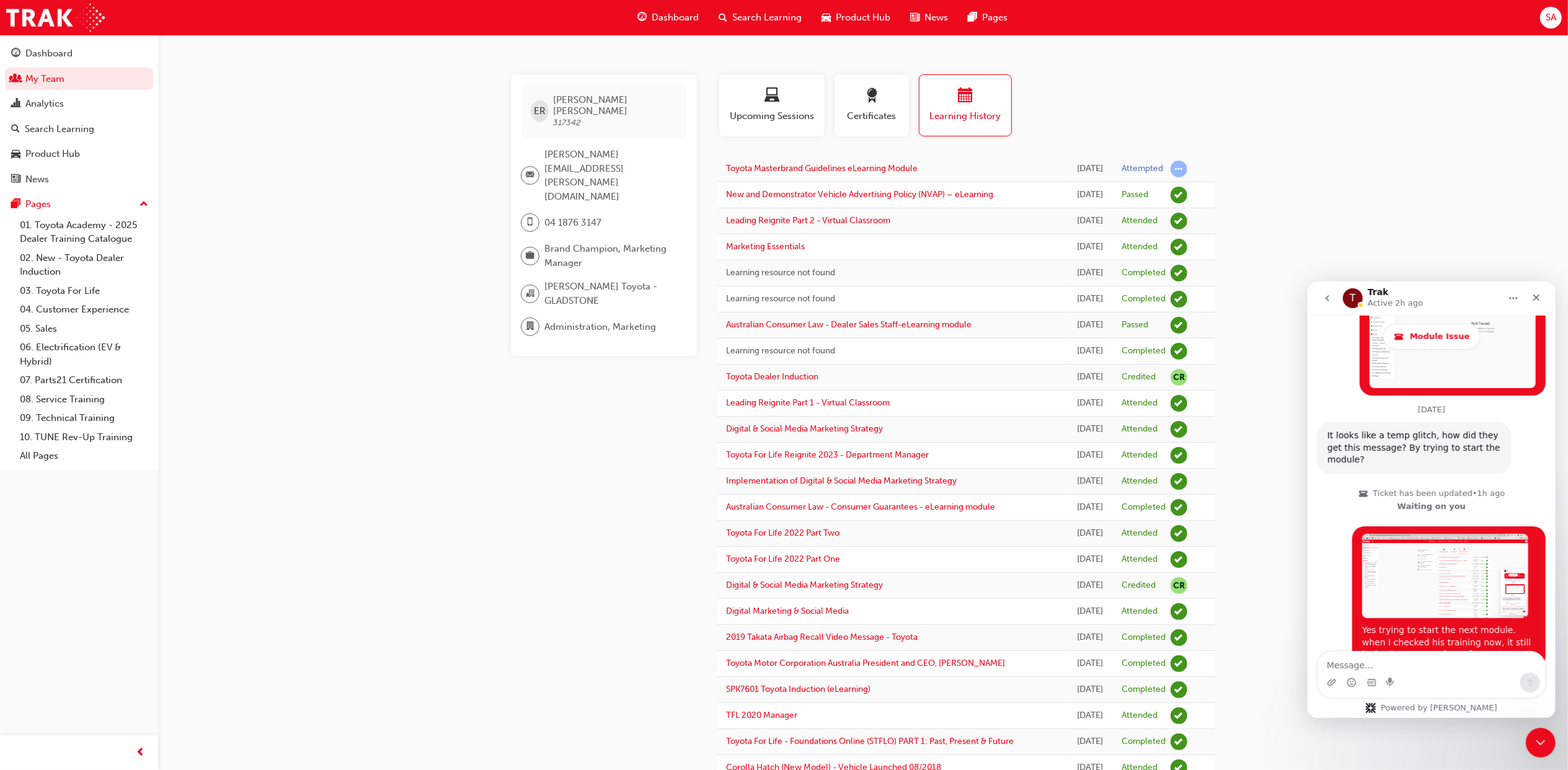
scroll to position [1250, 0]
click at [1329, 290] on button "go back" at bounding box center [1326, 297] width 23 height 23
